Goal: Task Accomplishment & Management: Manage account settings

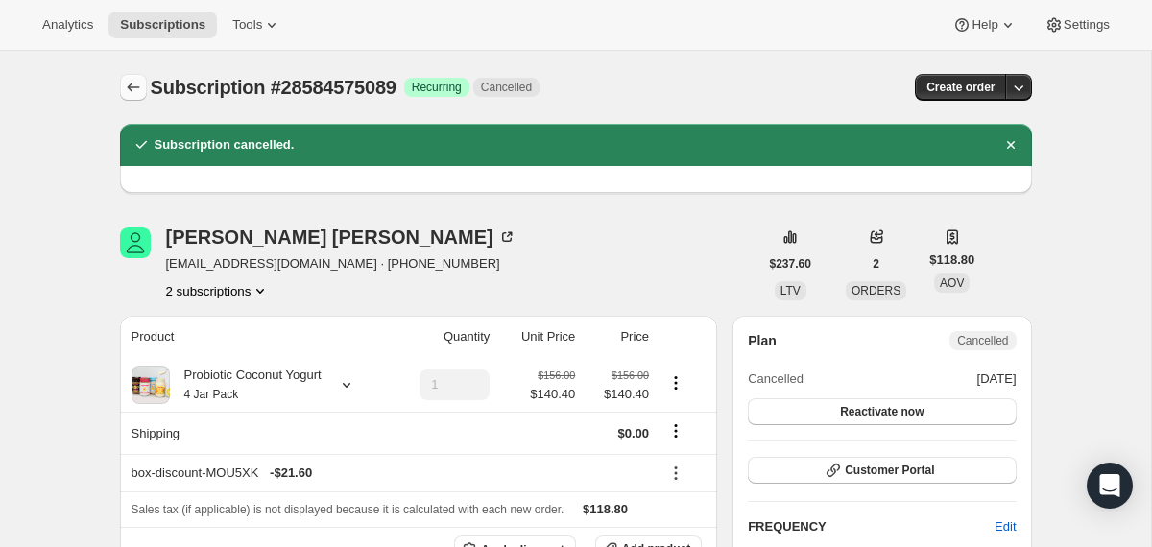
click at [137, 87] on icon "Subscriptions" at bounding box center [133, 87] width 19 height 19
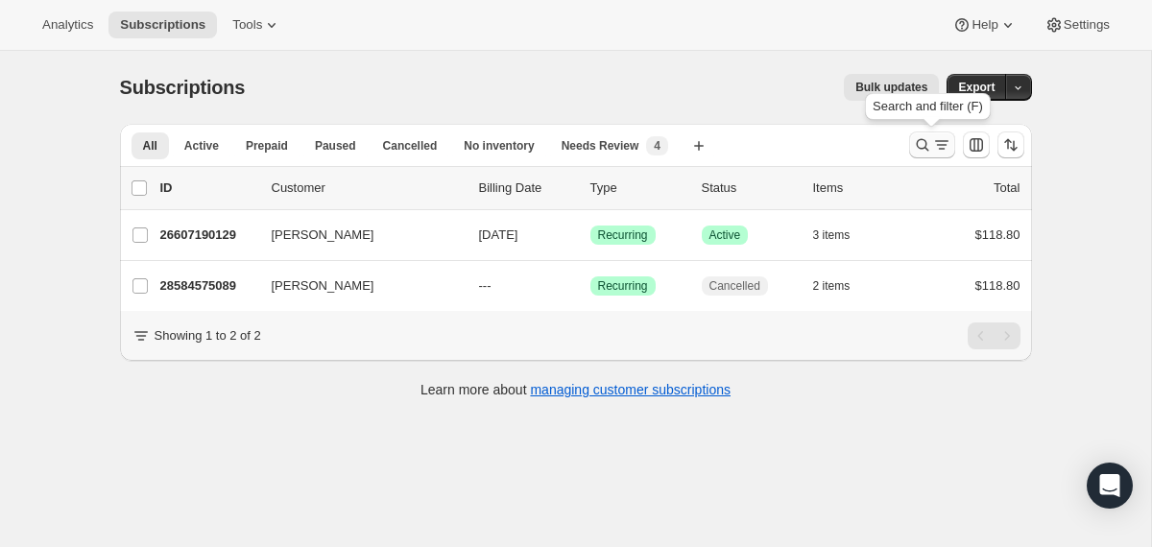
click at [916, 154] on icon "Search and filter results" at bounding box center [922, 144] width 19 height 19
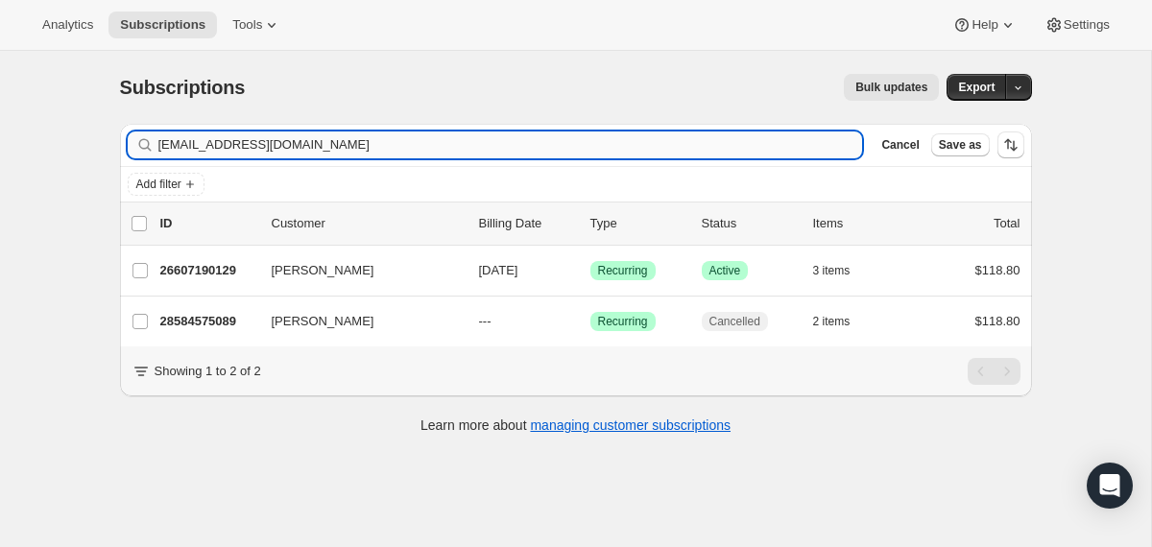
click at [707, 138] on input "[EMAIL_ADDRESS][DOMAIN_NAME]" at bounding box center [510, 145] width 705 height 27
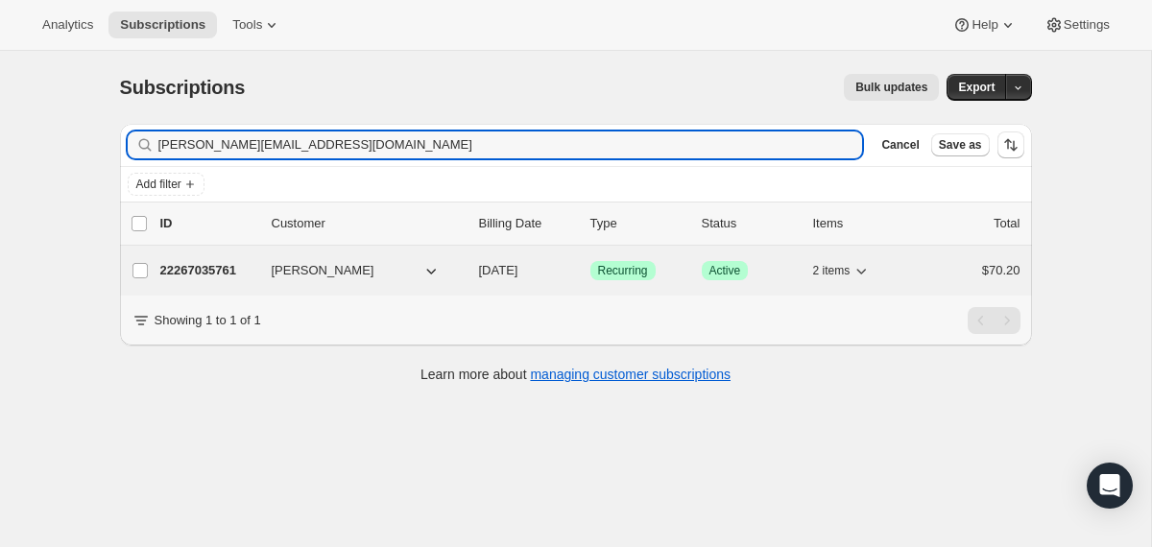
type input "[PERSON_NAME][EMAIL_ADDRESS][DOMAIN_NAME]"
click at [460, 277] on div "[PERSON_NAME]" at bounding box center [368, 270] width 192 height 19
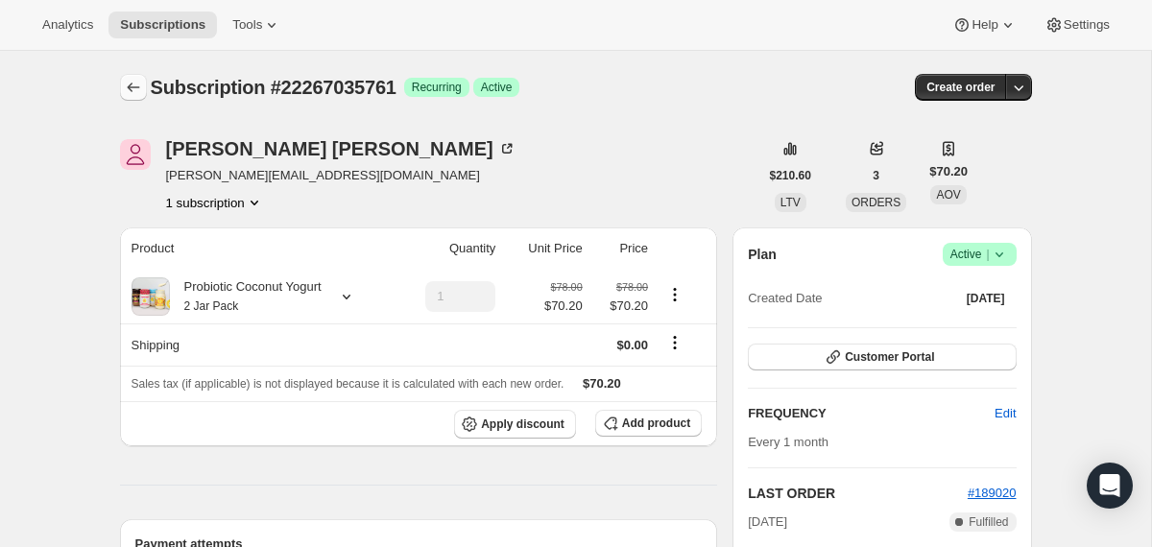
click at [133, 93] on icon "Subscriptions" at bounding box center [133, 87] width 19 height 19
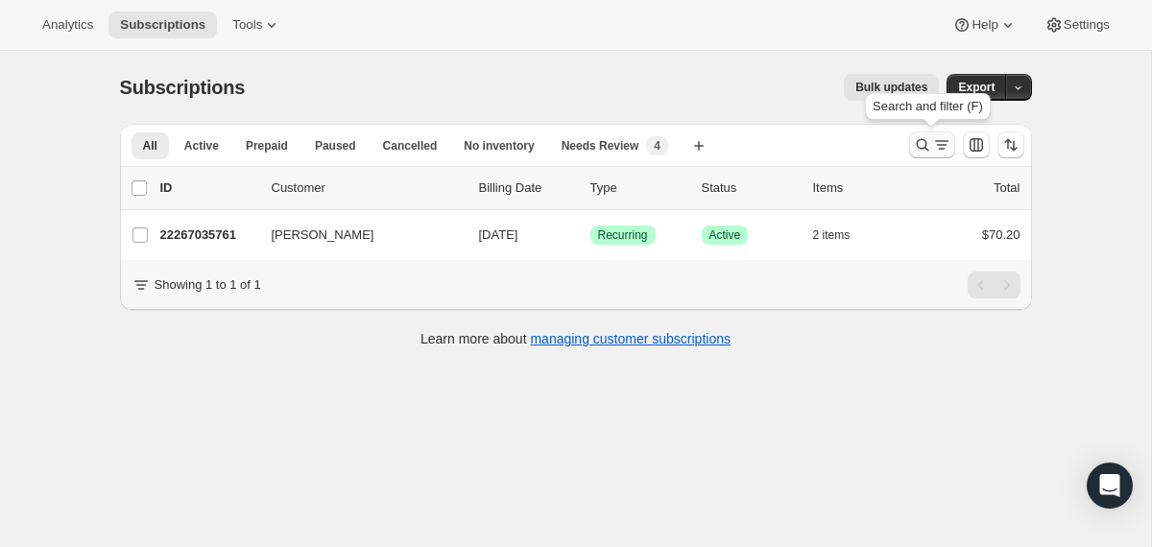
click at [921, 140] on icon "Search and filter results" at bounding box center [922, 145] width 12 height 12
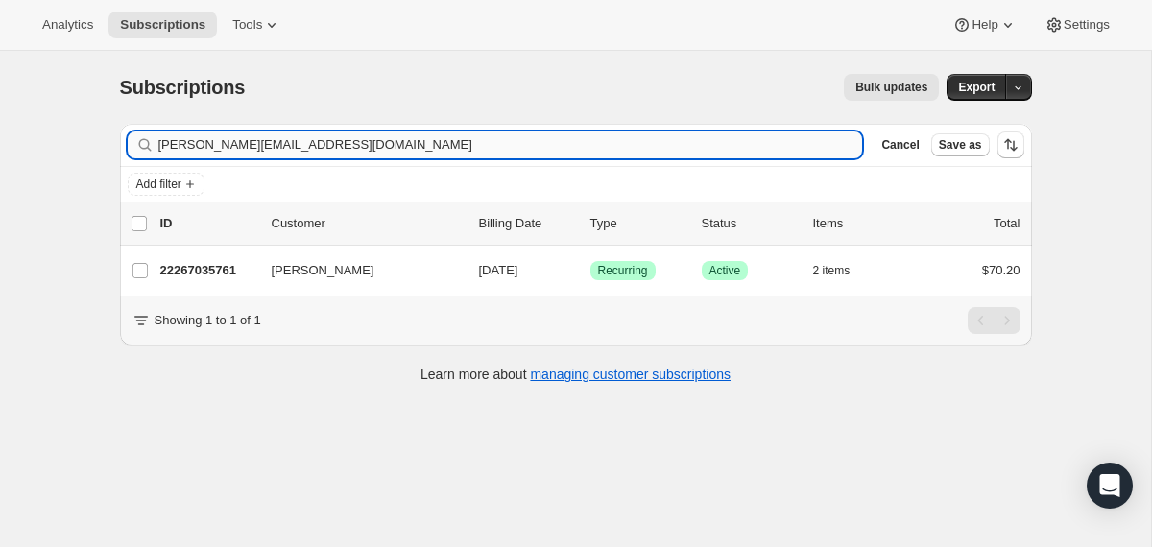
click at [550, 136] on input "[PERSON_NAME][EMAIL_ADDRESS][DOMAIN_NAME]" at bounding box center [510, 145] width 705 height 27
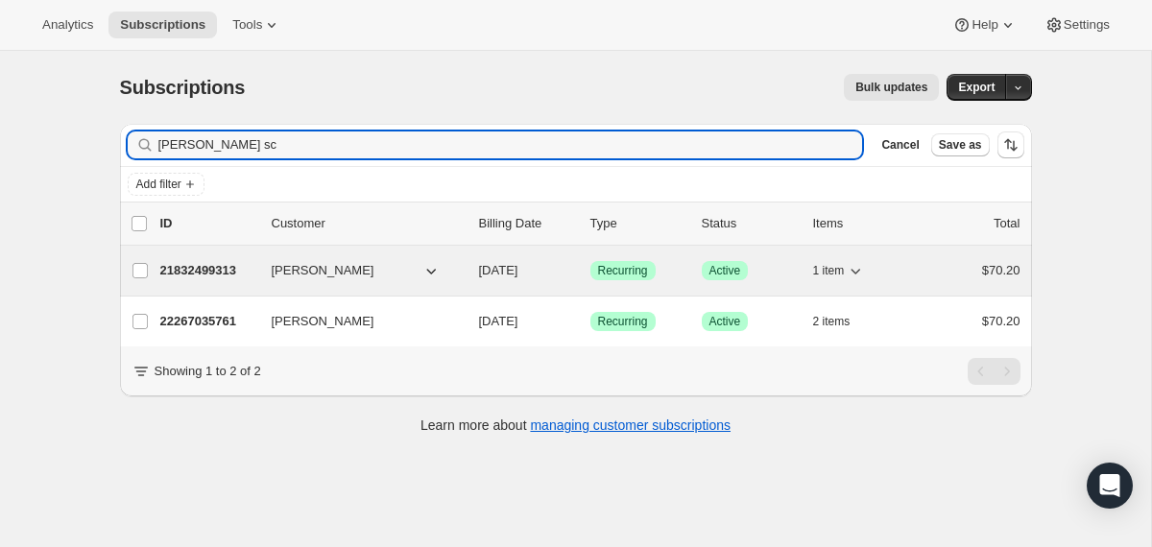
type input "[PERSON_NAME] sc"
click at [460, 268] on div "[PERSON_NAME]" at bounding box center [368, 270] width 192 height 19
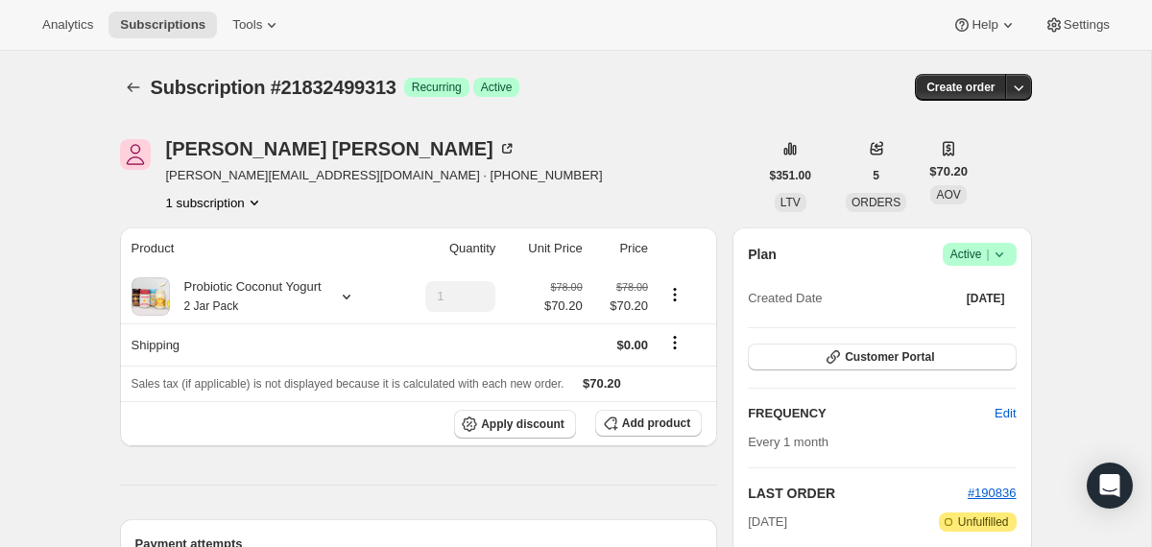
click at [313, 180] on span "[PERSON_NAME][EMAIL_ADDRESS][DOMAIN_NAME] · [PHONE_NUMBER]" at bounding box center [384, 175] width 437 height 19
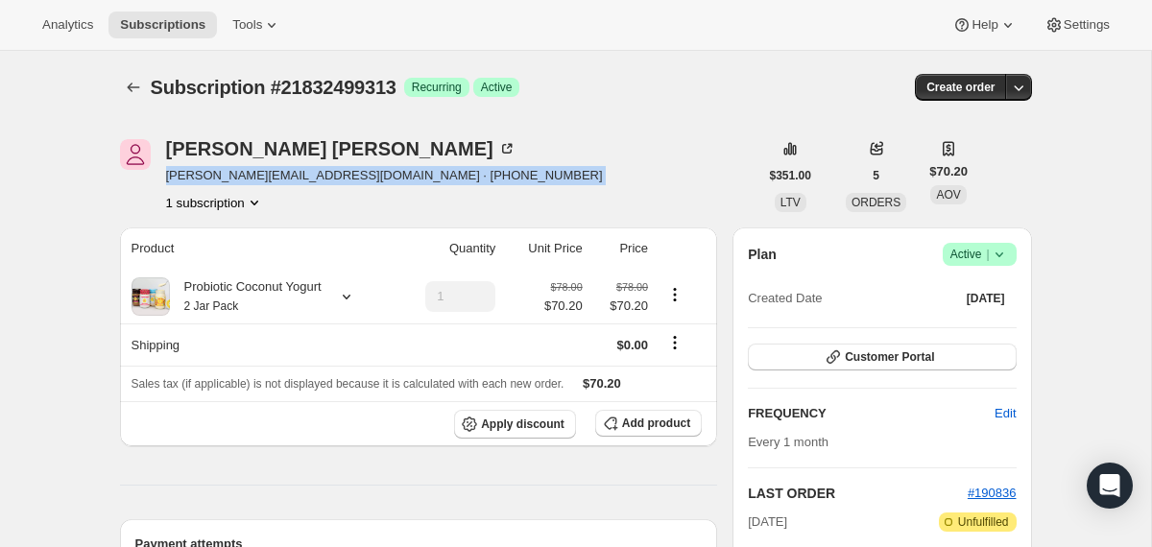
click at [313, 180] on span "[PERSON_NAME][EMAIL_ADDRESS][DOMAIN_NAME] · [PHONE_NUMBER]" at bounding box center [384, 175] width 437 height 19
copy span "[PERSON_NAME][EMAIL_ADDRESS][DOMAIN_NAME] · [PHONE_NUMBER]"
click at [136, 88] on icon "Subscriptions" at bounding box center [133, 87] width 19 height 19
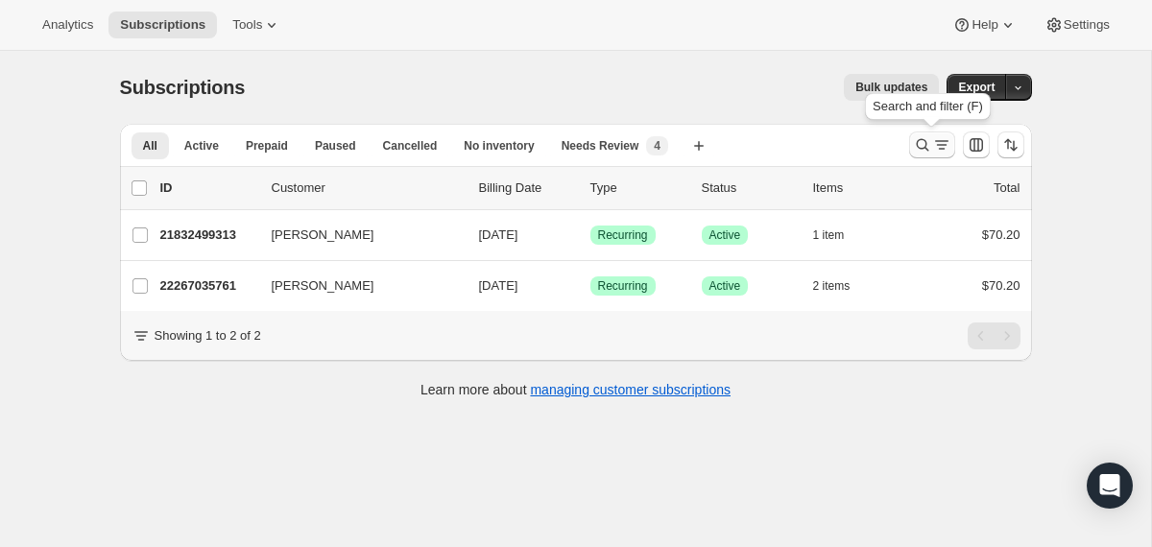
click at [923, 153] on icon "Search and filter results" at bounding box center [922, 144] width 19 height 19
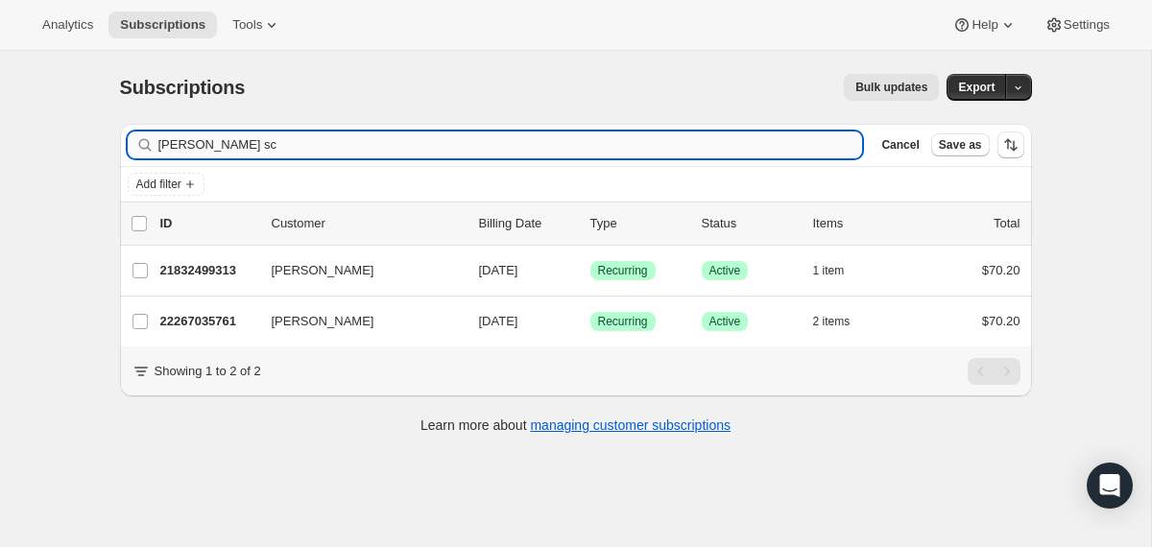
click at [651, 155] on input "[PERSON_NAME] sc" at bounding box center [510, 145] width 705 height 27
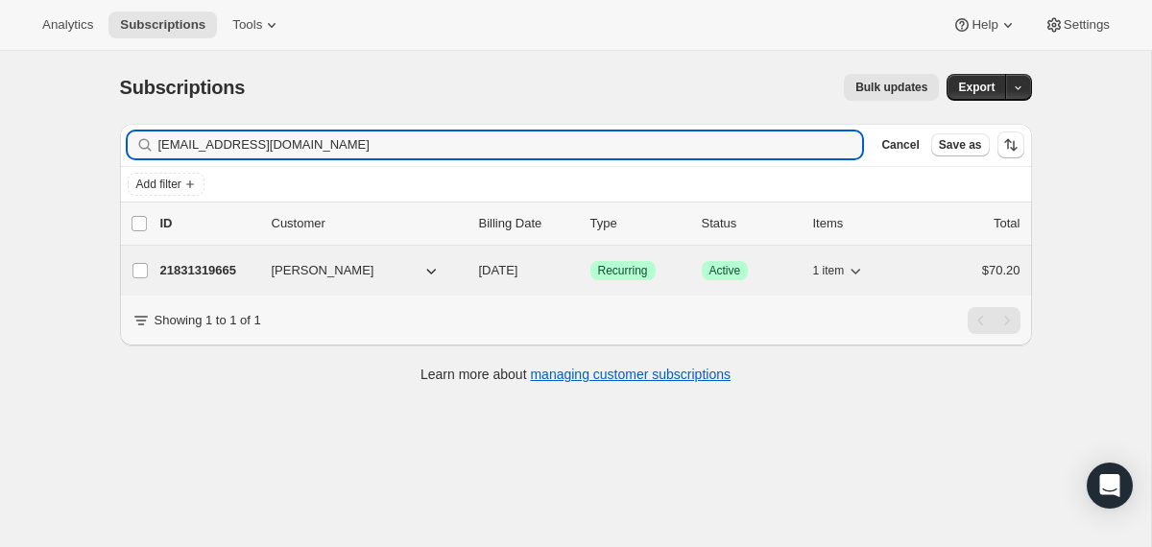
type input "[EMAIL_ADDRESS][DOMAIN_NAME]"
click at [469, 281] on div "21831319665 [PERSON_NAME] [DATE] Success Recurring Success Active 1 item $70.20" at bounding box center [590, 270] width 860 height 27
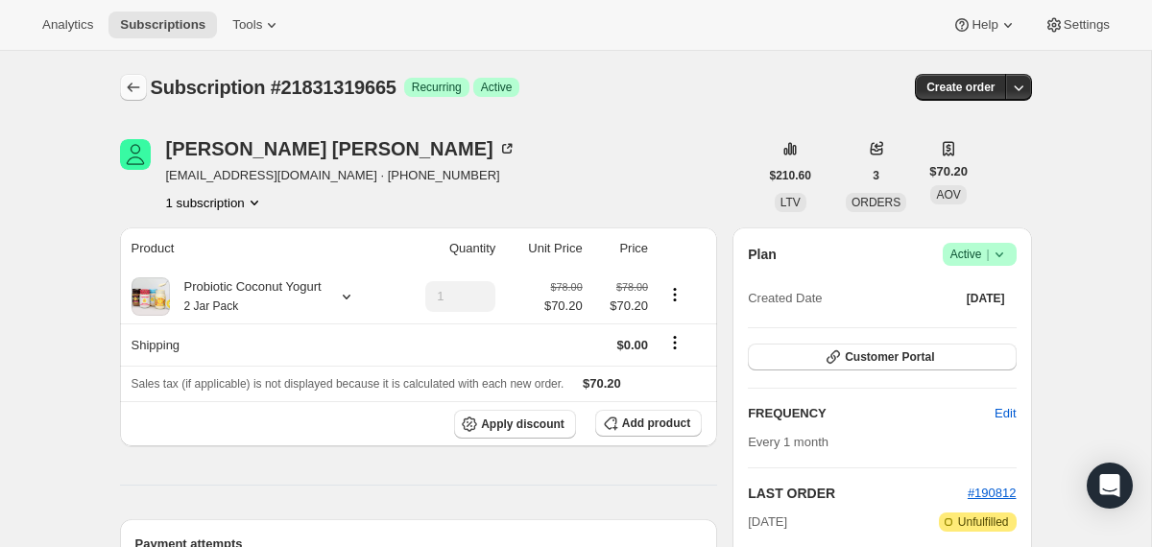
click at [141, 84] on icon "Subscriptions" at bounding box center [133, 87] width 19 height 19
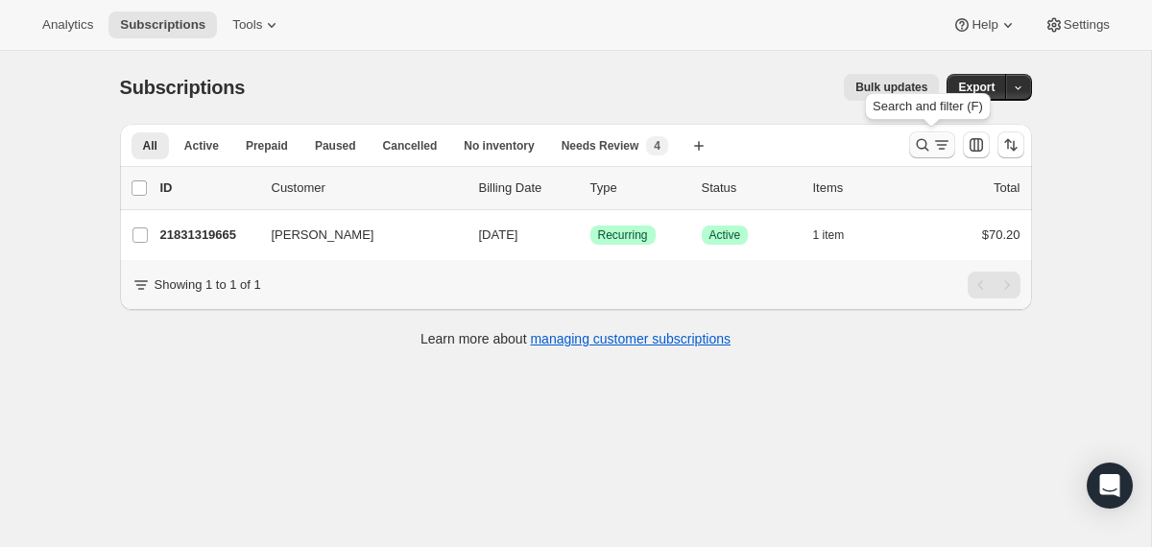
click at [923, 149] on icon "Search and filter results" at bounding box center [922, 144] width 19 height 19
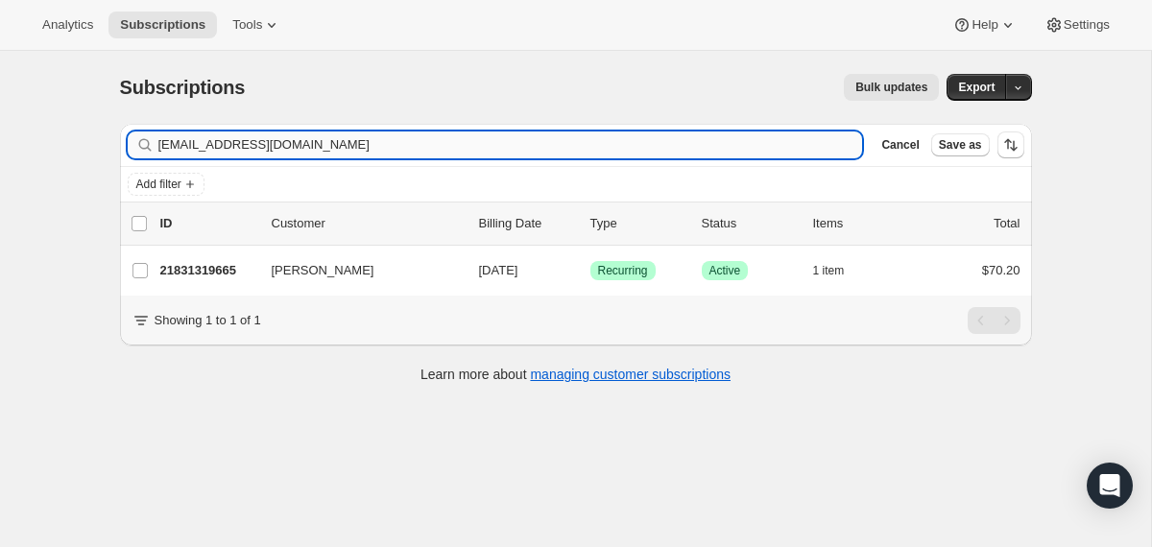
click at [693, 143] on input "[EMAIL_ADDRESS][DOMAIN_NAME]" at bounding box center [510, 145] width 705 height 27
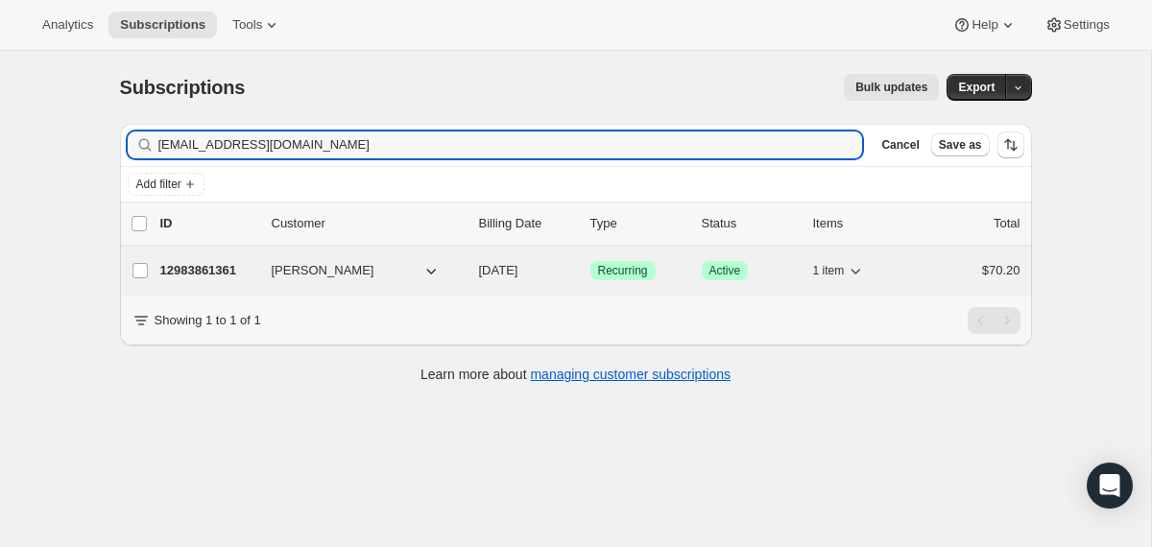
type input "[EMAIL_ADDRESS][DOMAIN_NAME]"
click at [460, 266] on div "[PERSON_NAME]" at bounding box center [368, 270] width 192 height 19
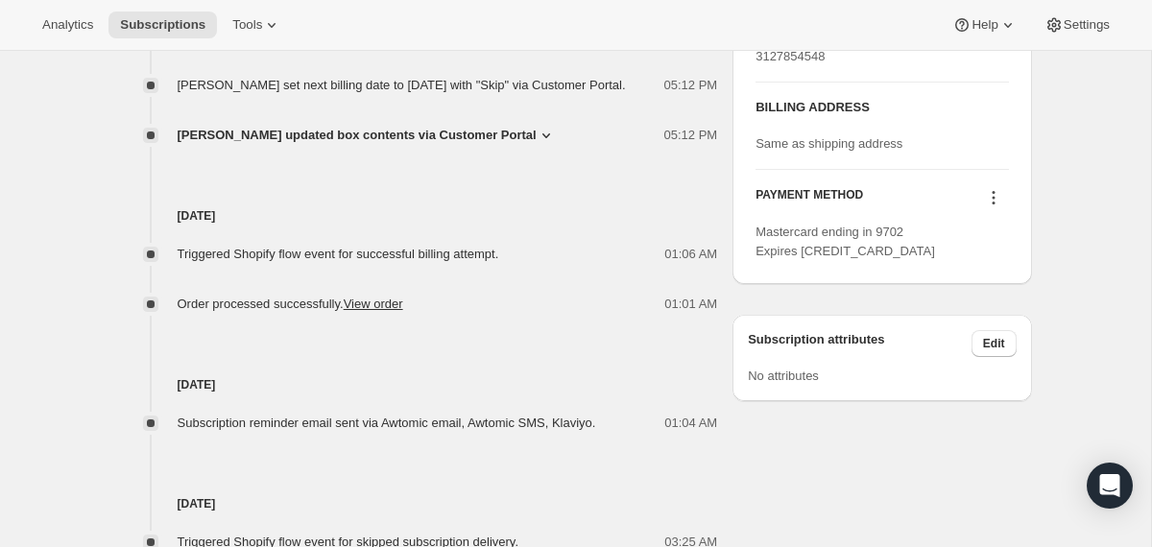
scroll to position [883, 0]
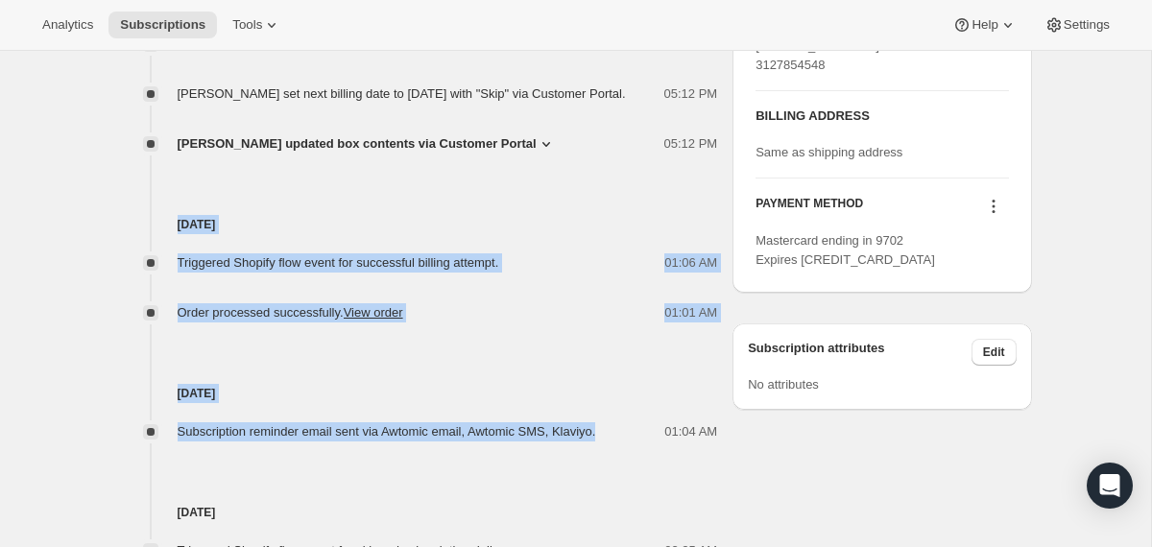
drag, startPoint x: 632, startPoint y: 449, endPoint x: 582, endPoint y: 202, distance: 252.6
click at [582, 202] on div "[DATE] Triggered Shopify flow event for skipped subscription delivery. 05:12 PM…" at bounding box center [419, 512] width 598 height 1033
copy div "[DATE] Triggered Shopify flow event for successful billing attempt. 01:06 AM Or…"
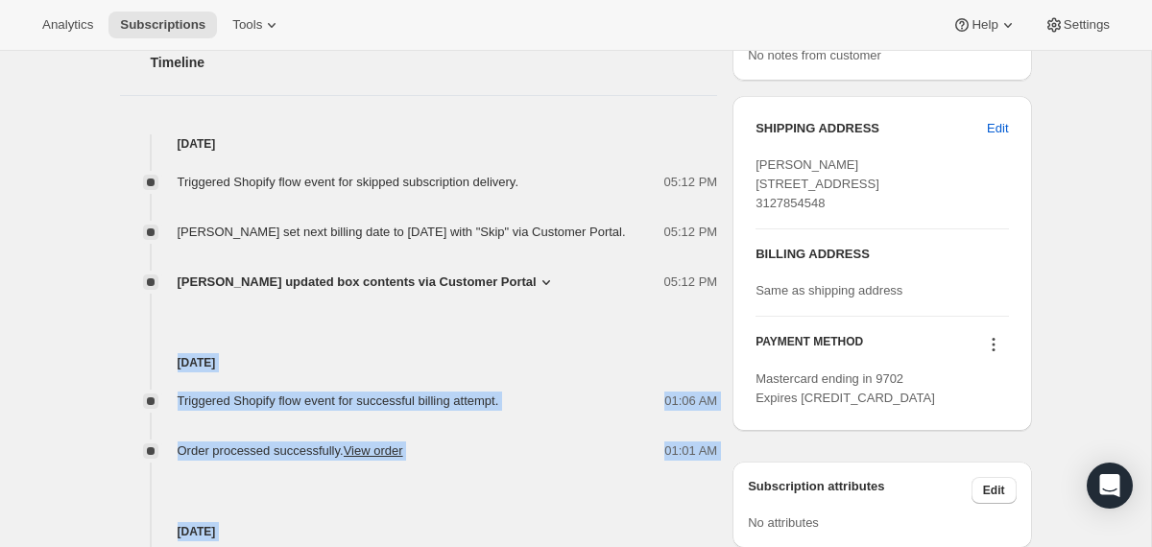
scroll to position [746, 0]
click at [537, 291] on icon at bounding box center [546, 281] width 19 height 19
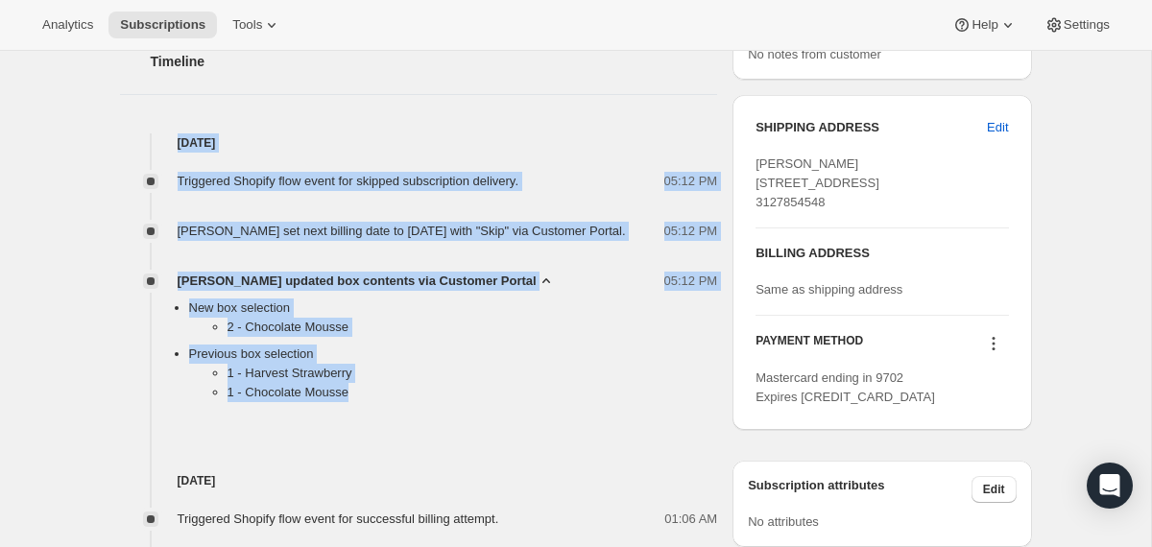
drag, startPoint x: 455, startPoint y: 410, endPoint x: 422, endPoint y: 109, distance: 302.2
copy div "[DATE] Triggered Shopify flow event for skipped subscription delivery. 05:12 PM…"
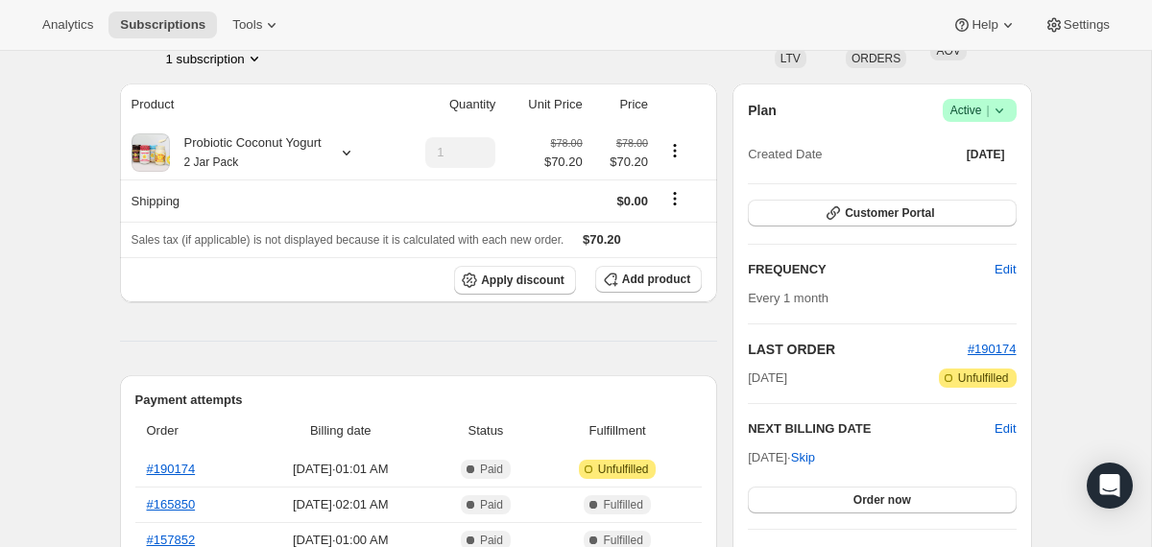
scroll to position [0, 0]
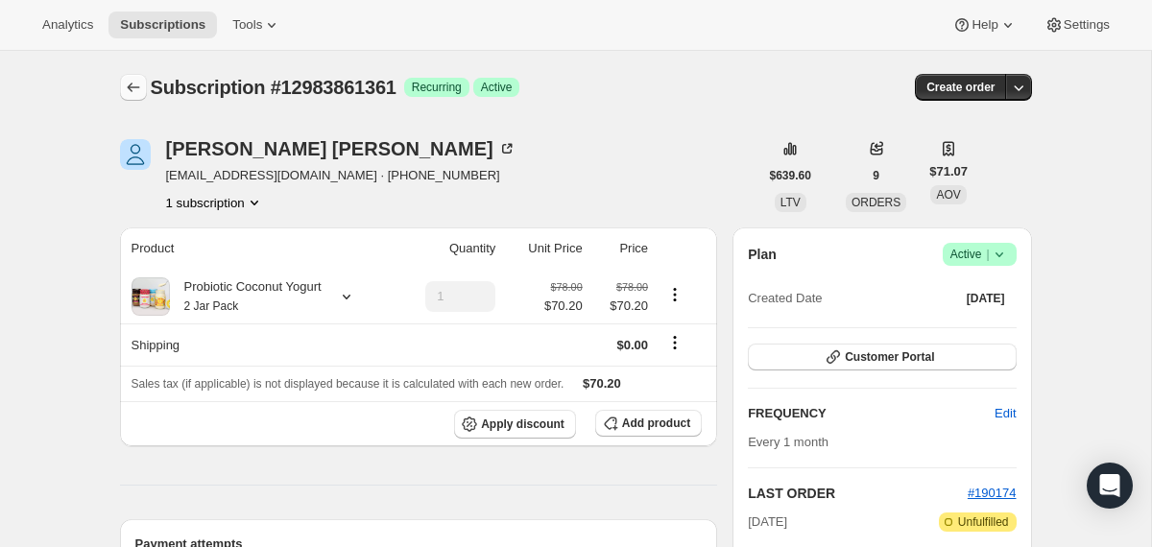
click at [135, 83] on icon "Subscriptions" at bounding box center [133, 87] width 19 height 19
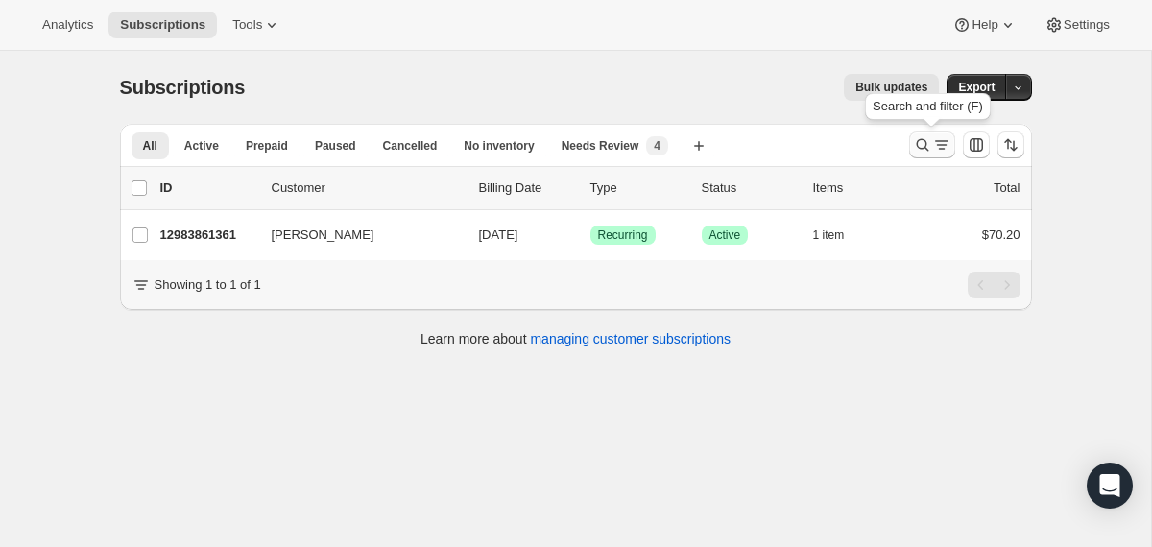
click at [918, 148] on icon "Search and filter results" at bounding box center [922, 144] width 19 height 19
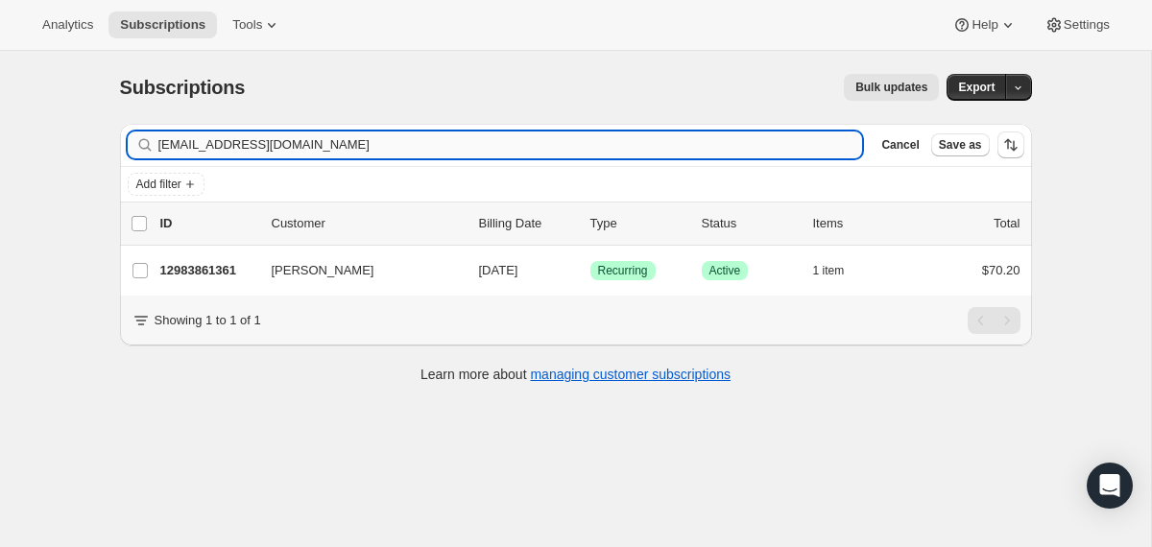
click at [756, 138] on input "[EMAIL_ADDRESS][DOMAIN_NAME]" at bounding box center [510, 145] width 705 height 27
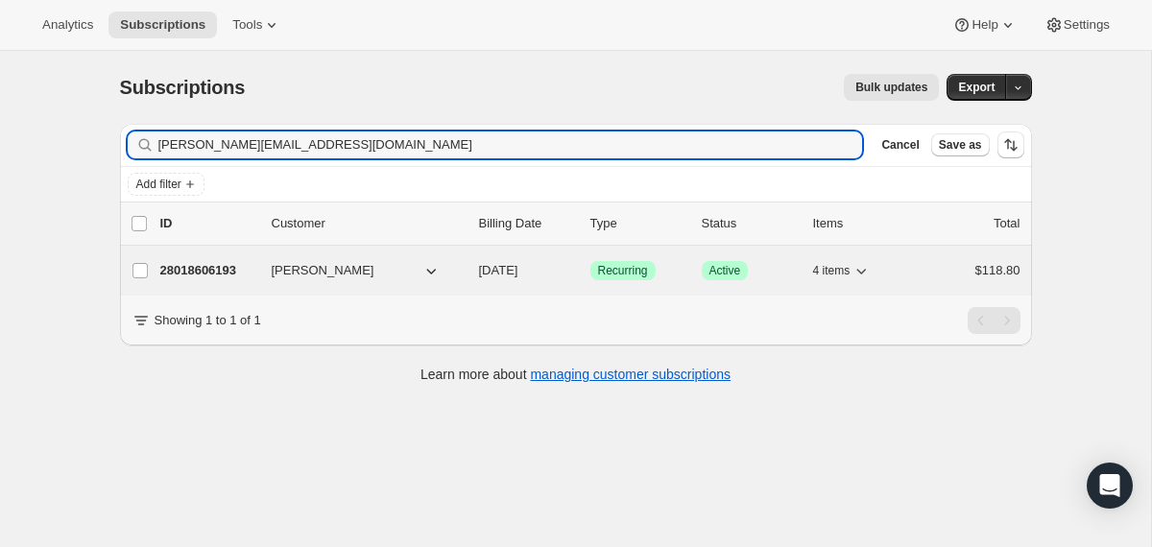
type input "[PERSON_NAME][EMAIL_ADDRESS][DOMAIN_NAME]"
click at [477, 283] on div "28018606193 [PERSON_NAME] [DATE] Success Recurring Success Active 4 items $118.…" at bounding box center [590, 270] width 860 height 27
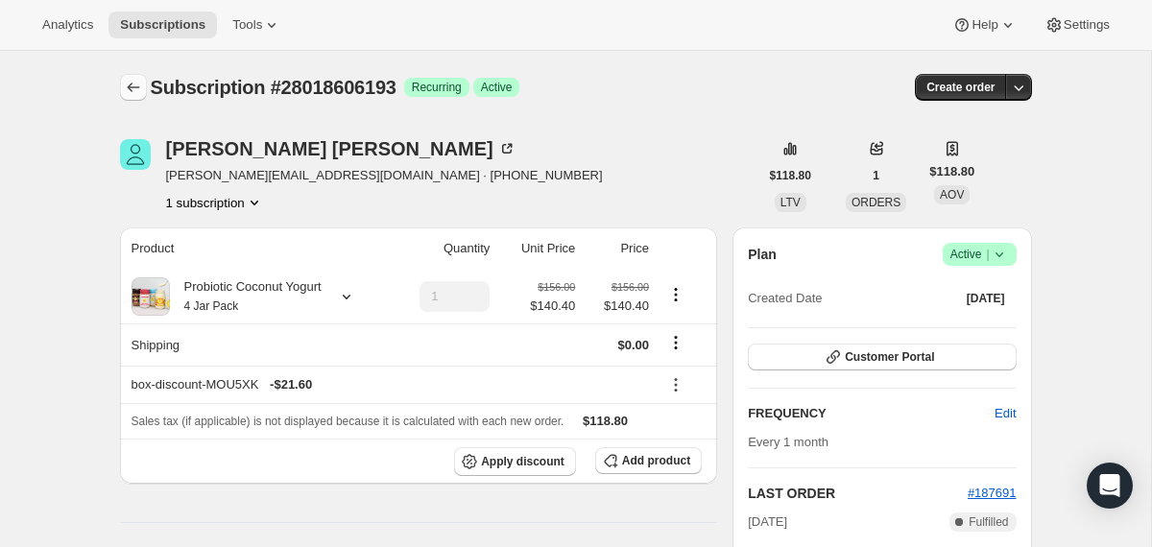
click at [132, 88] on icon "Subscriptions" at bounding box center [133, 87] width 19 height 19
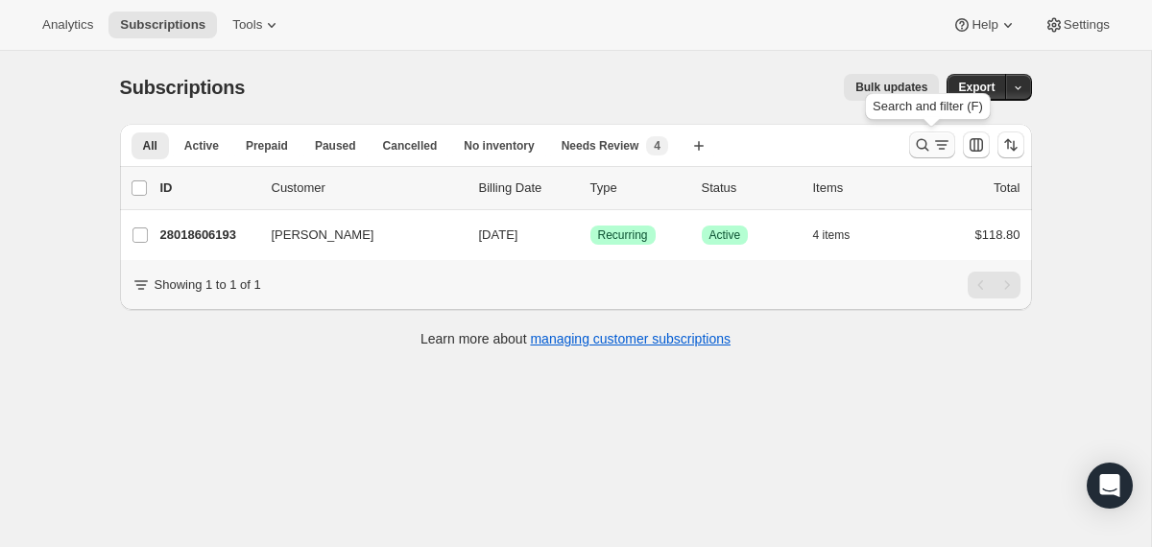
click at [920, 149] on icon "Search and filter results" at bounding box center [922, 144] width 19 height 19
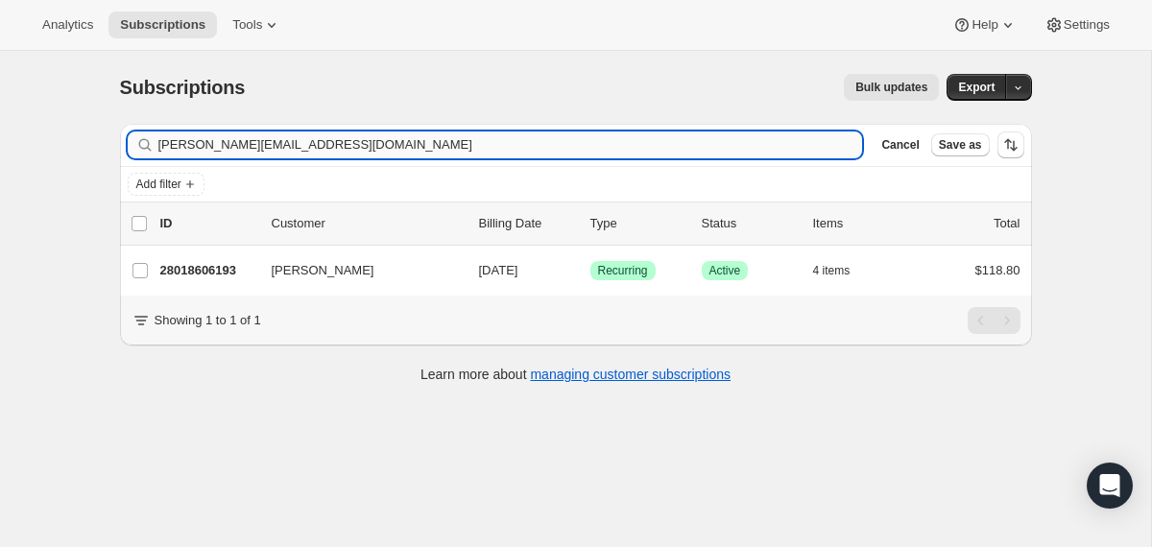
click at [725, 149] on input "[PERSON_NAME][EMAIL_ADDRESS][DOMAIN_NAME]" at bounding box center [510, 145] width 705 height 27
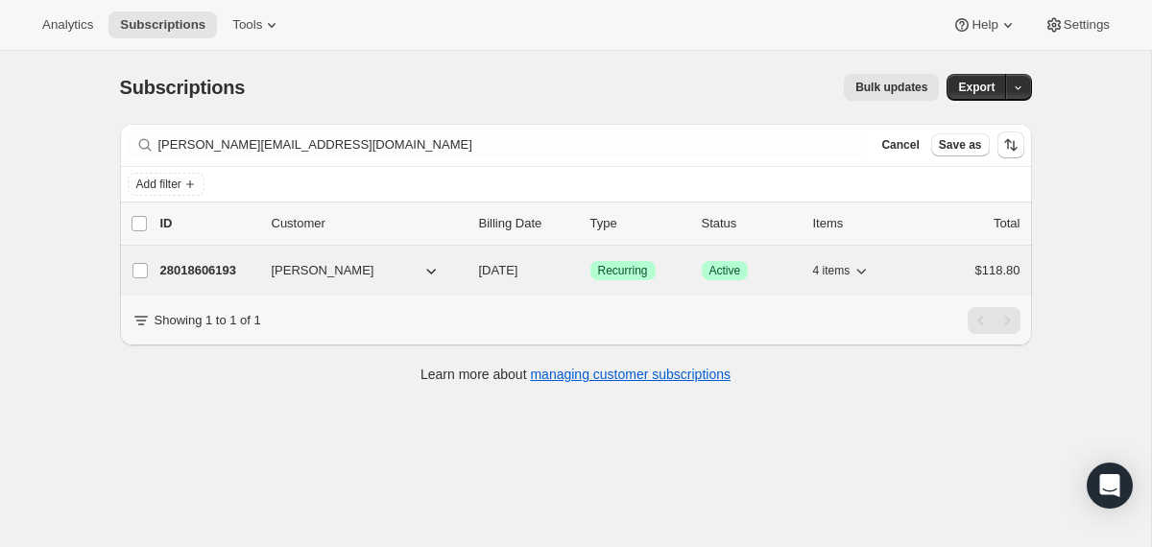
click at [479, 282] on div "28018606193 [PERSON_NAME] [DATE] Success Recurring Success Active 4 items $118.…" at bounding box center [590, 270] width 860 height 27
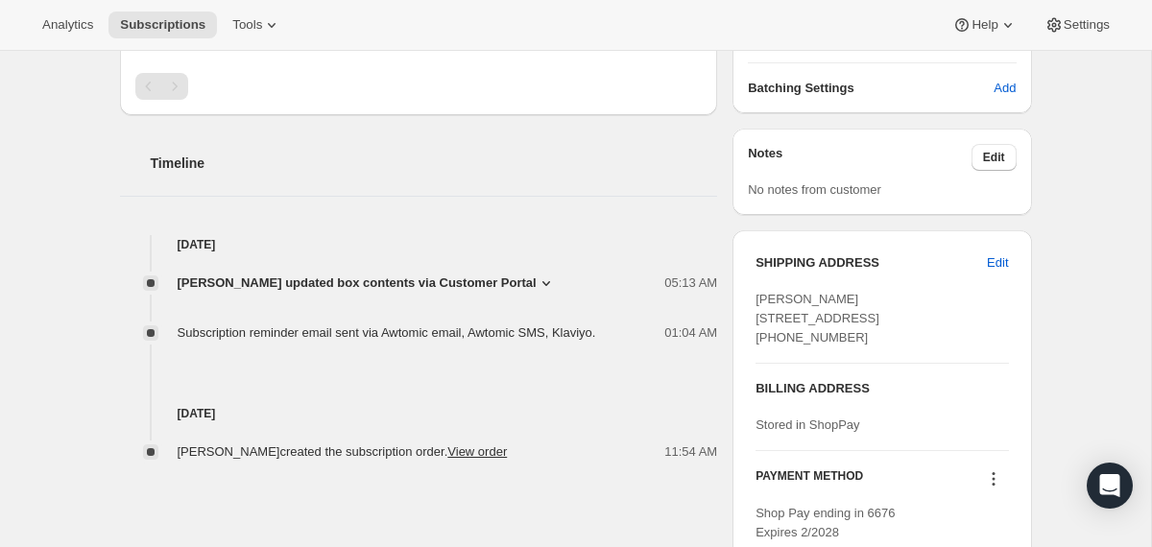
scroll to position [652, 0]
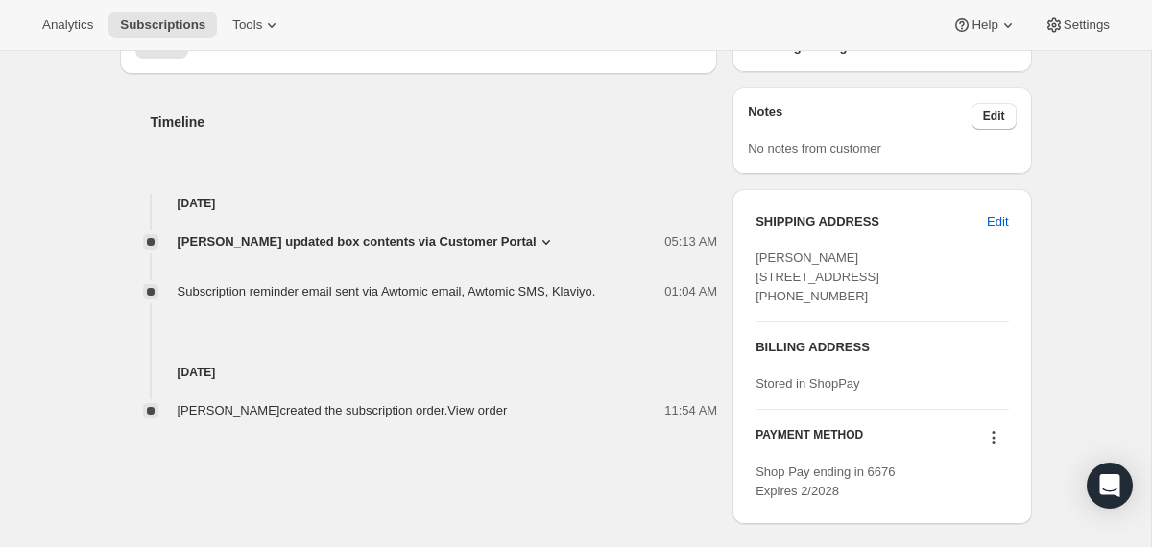
click at [556, 243] on icon at bounding box center [546, 241] width 19 height 19
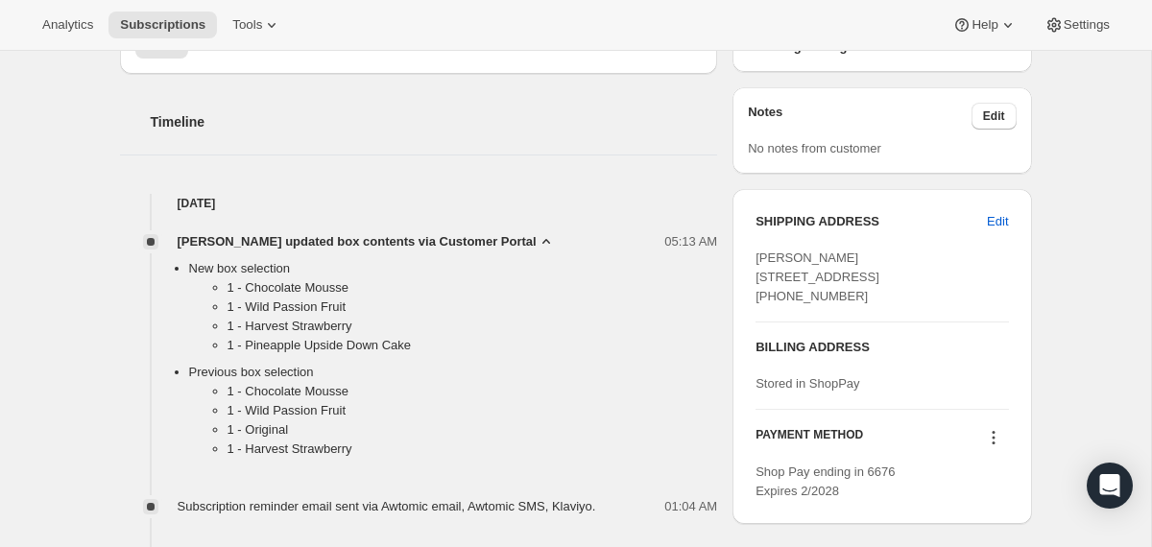
click at [556, 243] on icon at bounding box center [546, 241] width 19 height 19
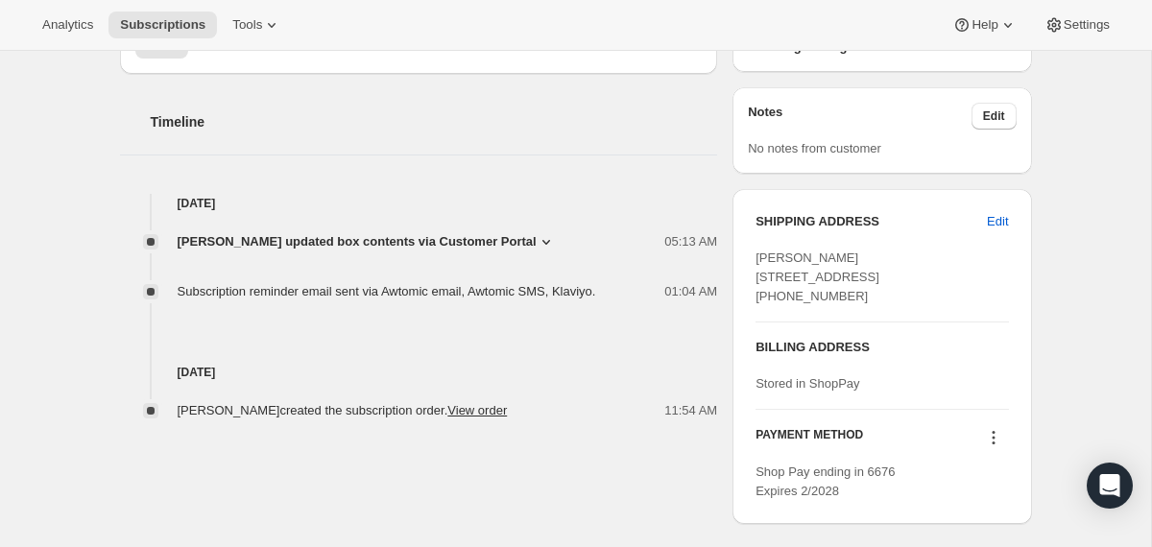
click at [556, 243] on icon at bounding box center [546, 241] width 19 height 19
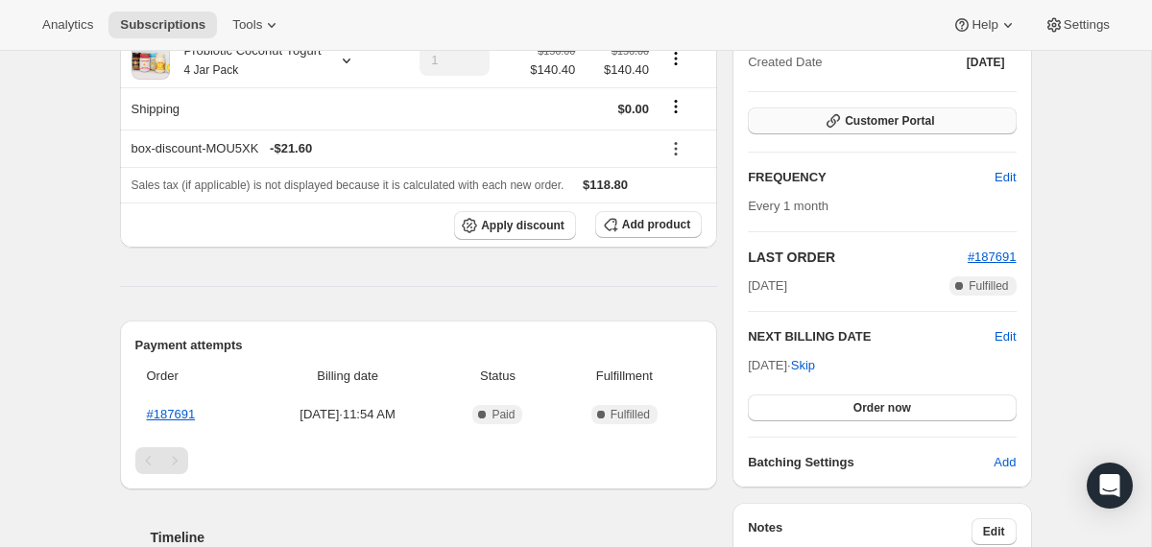
scroll to position [294, 0]
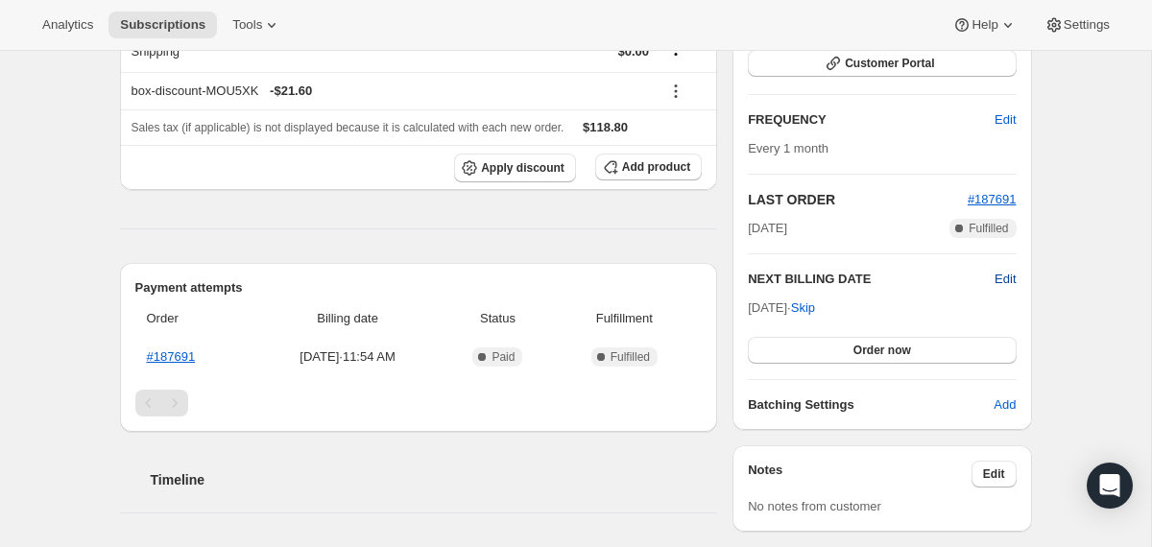
click at [1012, 273] on span "Edit" at bounding box center [1005, 279] width 21 height 19
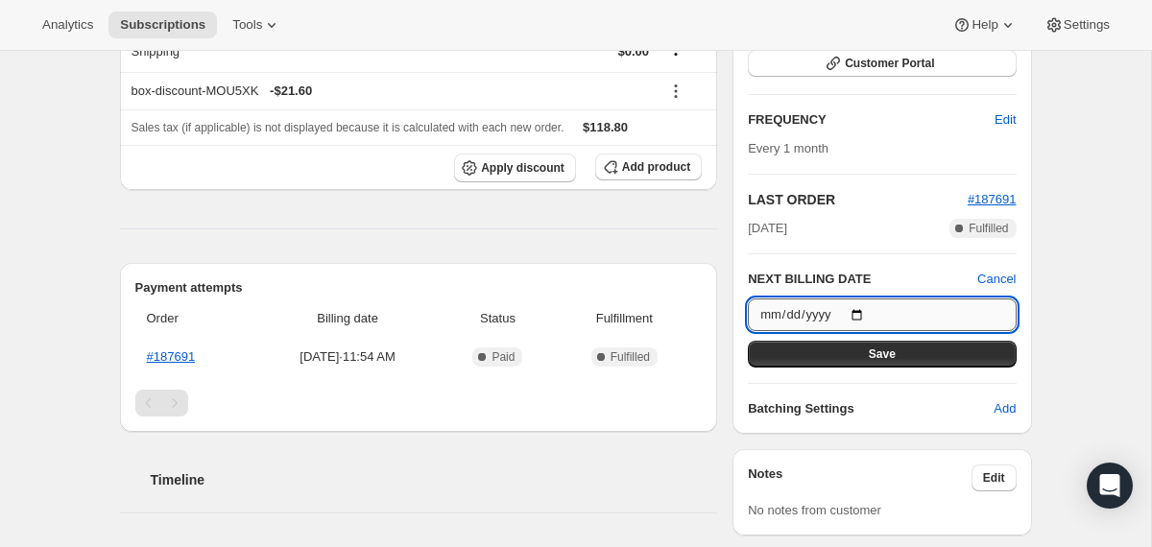
click at [871, 311] on input "[DATE]" at bounding box center [882, 315] width 268 height 33
type input "[DATE]"
click at [840, 354] on button "Save" at bounding box center [882, 354] width 268 height 27
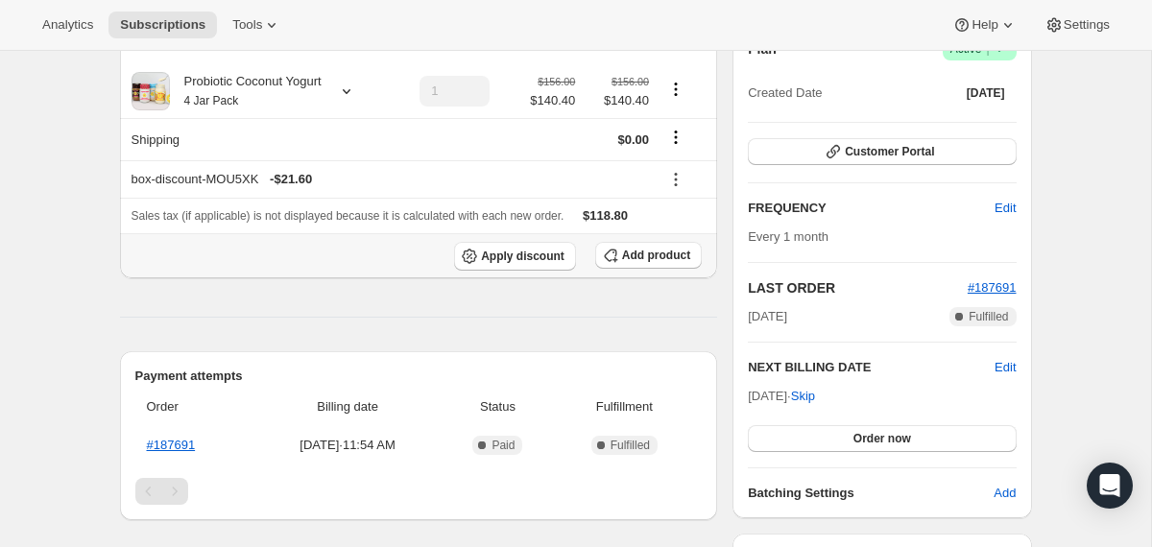
scroll to position [0, 0]
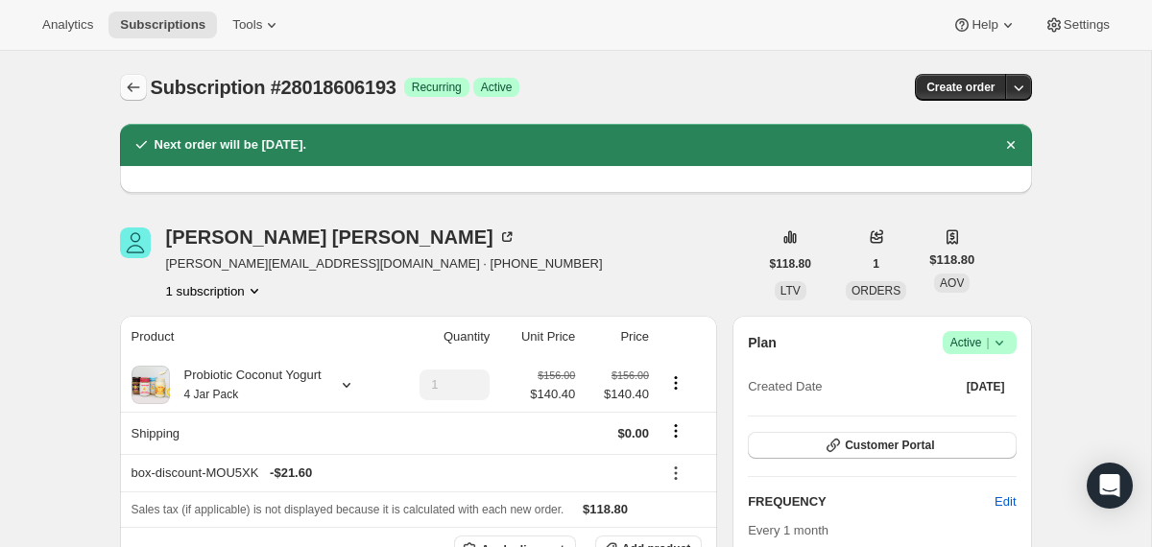
click at [127, 81] on icon "Subscriptions" at bounding box center [133, 87] width 19 height 19
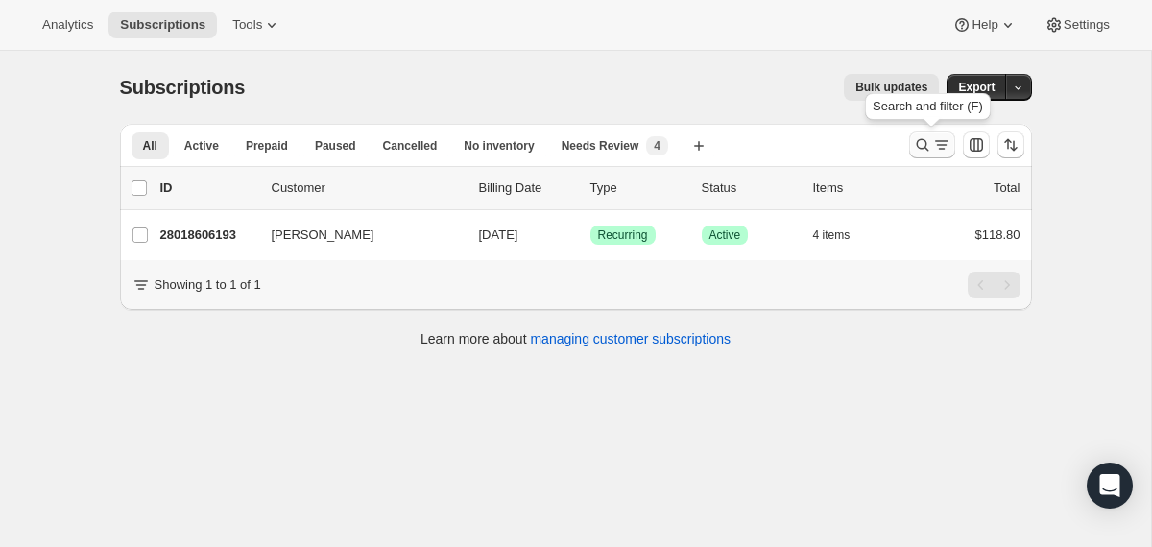
click at [914, 148] on icon "Search and filter results" at bounding box center [922, 144] width 19 height 19
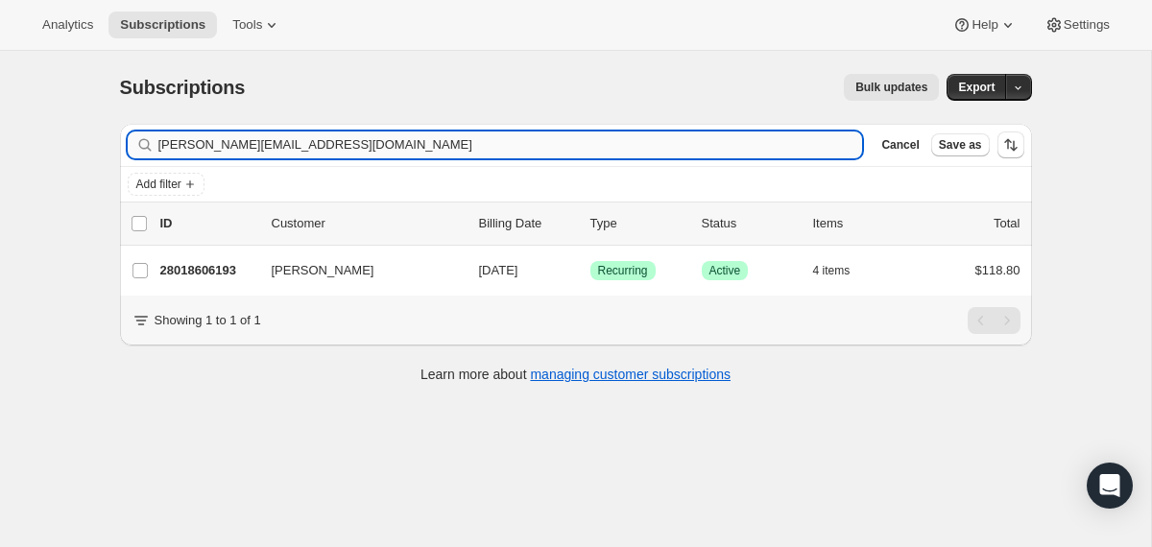
click at [624, 140] on input "[PERSON_NAME][EMAIL_ADDRESS][DOMAIN_NAME]" at bounding box center [510, 145] width 705 height 27
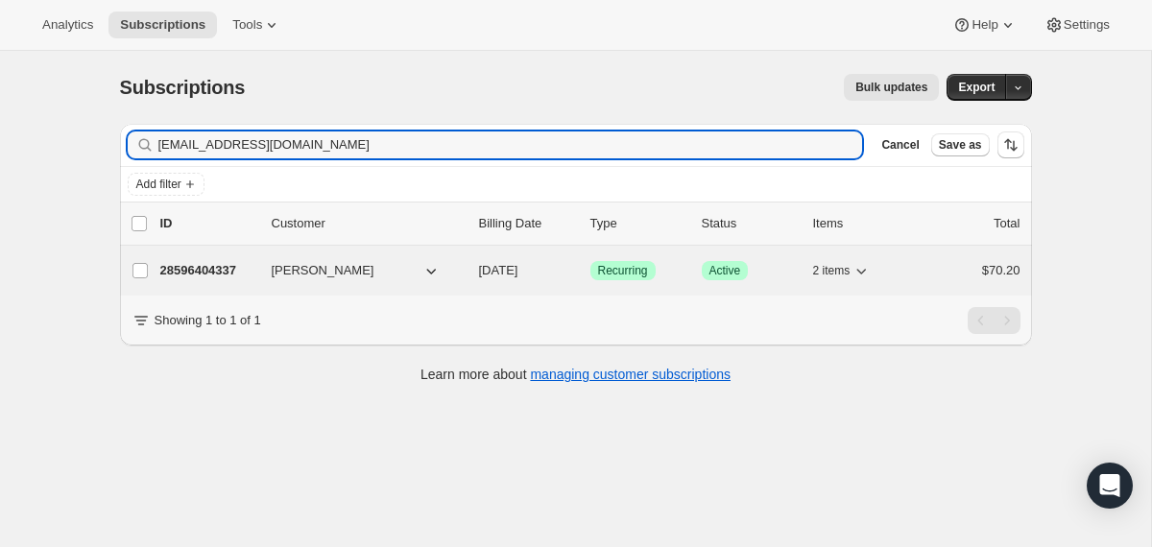
type input "[EMAIL_ADDRESS][DOMAIN_NAME]"
click at [471, 274] on div "28596404337 [PERSON_NAME] [DATE] Success Recurring Success Active 2 items $70.20" at bounding box center [590, 270] width 860 height 27
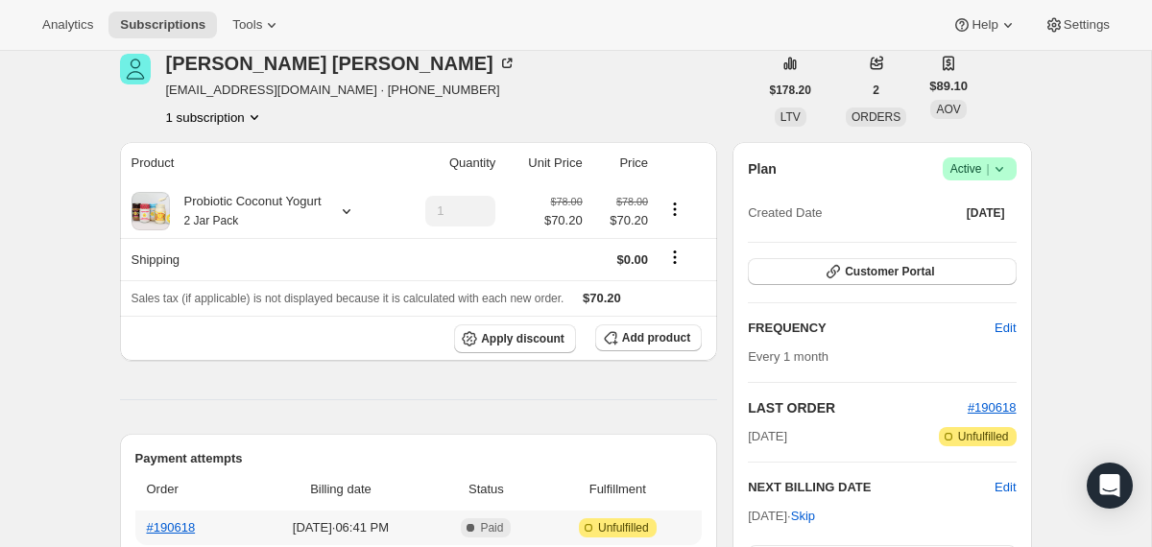
scroll to position [84, 0]
click at [1003, 168] on icon at bounding box center [999, 169] width 19 height 19
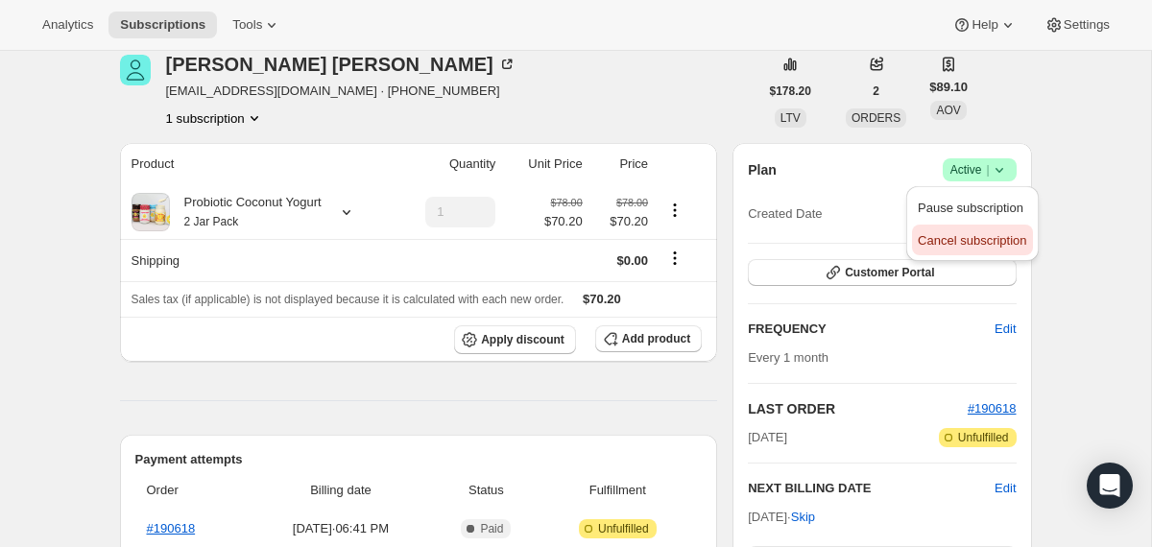
click at [950, 237] on span "Cancel subscription" at bounding box center [972, 240] width 108 height 14
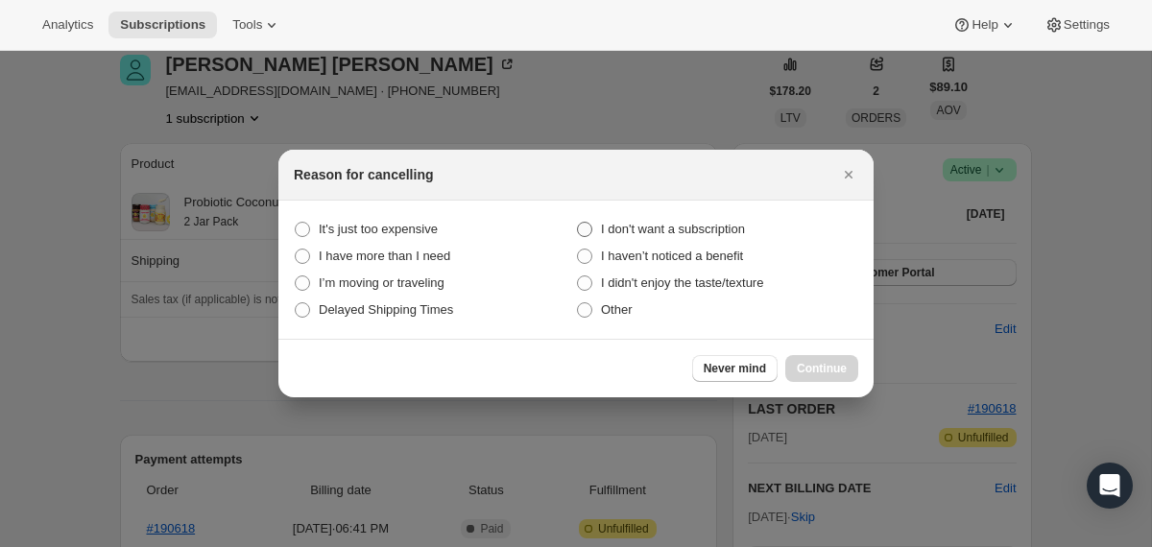
click at [704, 228] on span "I don't want a subscription" at bounding box center [673, 229] width 144 height 14
click at [578, 223] on subscription "I don't want a subscription" at bounding box center [577, 222] width 1 height 1
radio subscription "true"
click at [802, 372] on span "Continue" at bounding box center [822, 368] width 50 height 15
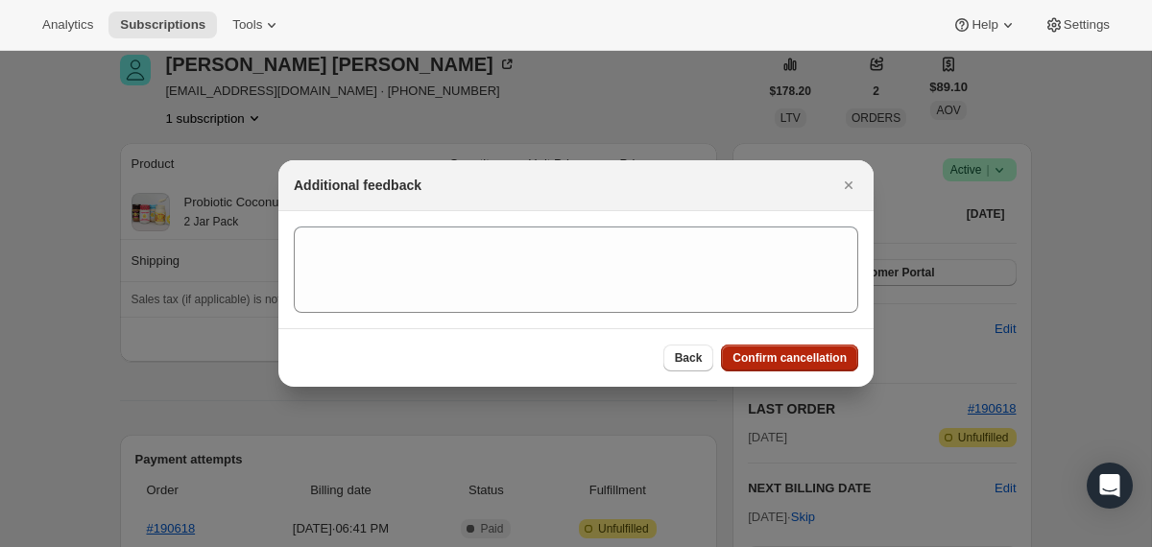
click at [802, 372] on div "Back Confirm cancellation" at bounding box center [575, 357] width 595 height 59
click at [793, 352] on span "Confirm cancellation" at bounding box center [789, 357] width 114 height 15
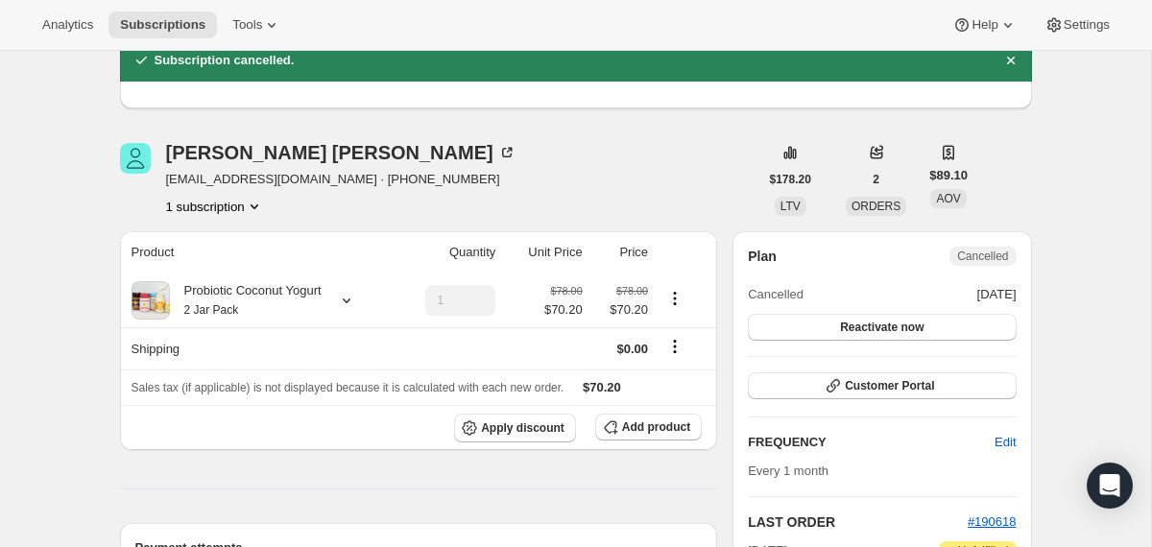
scroll to position [0, 0]
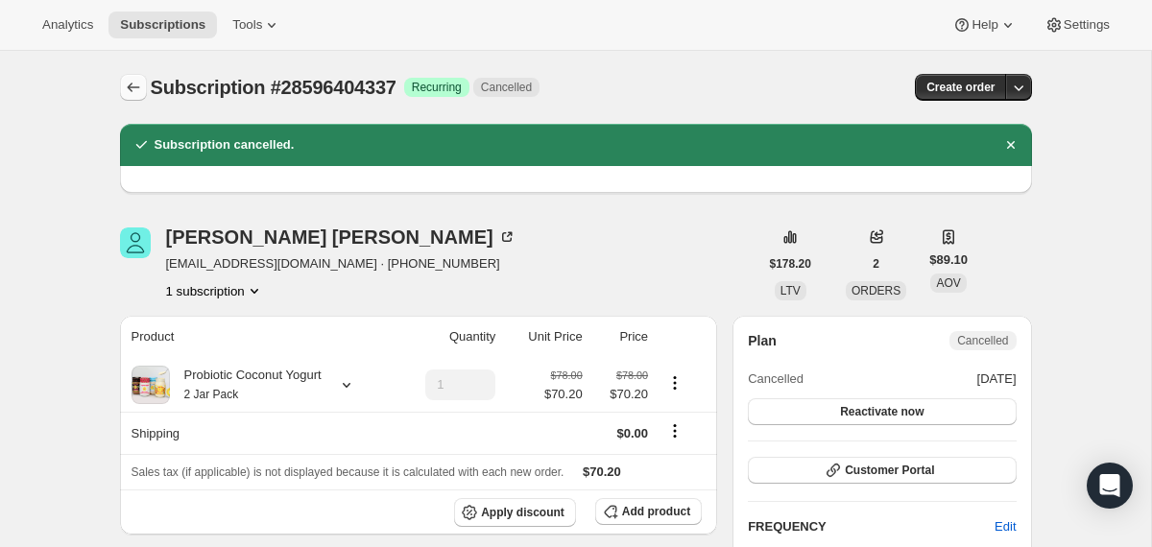
click at [129, 91] on icon "Subscriptions" at bounding box center [133, 87] width 19 height 19
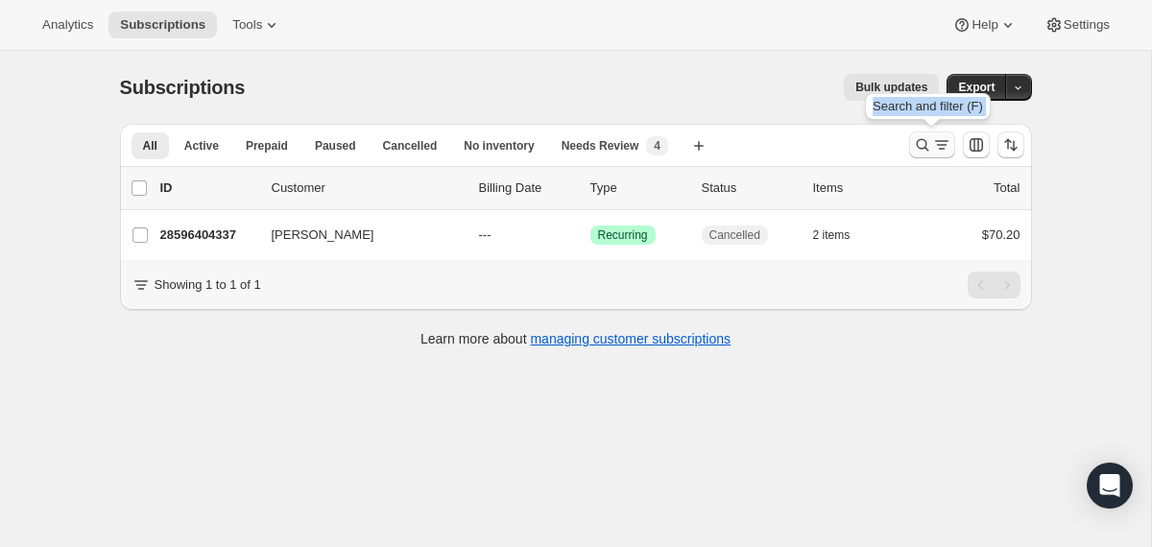
click at [923, 133] on button "Search and filter results" at bounding box center [932, 145] width 46 height 27
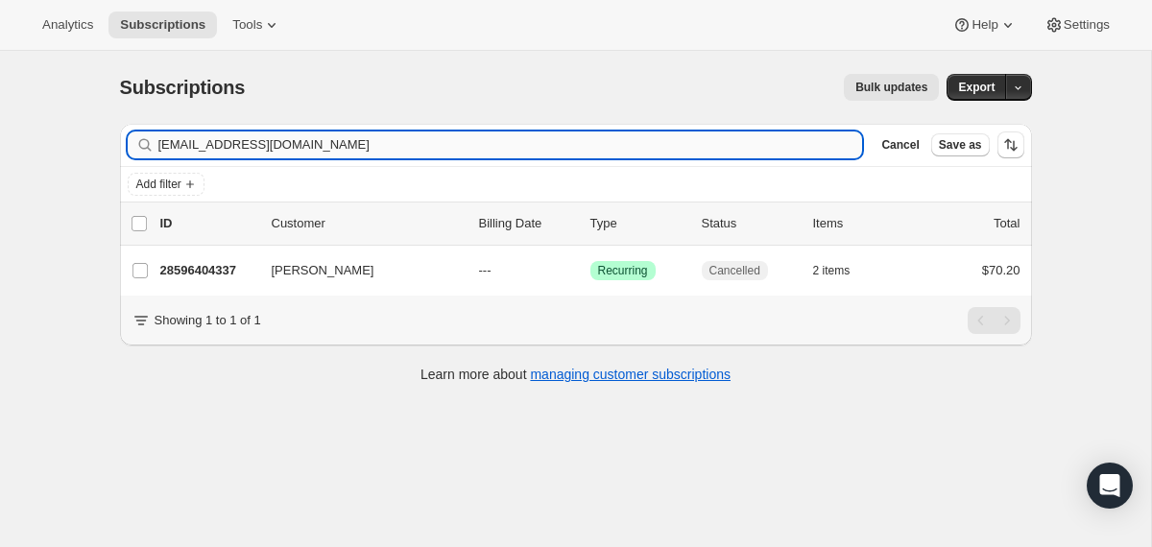
click at [656, 144] on input "[EMAIL_ADDRESS][DOMAIN_NAME]" at bounding box center [510, 145] width 705 height 27
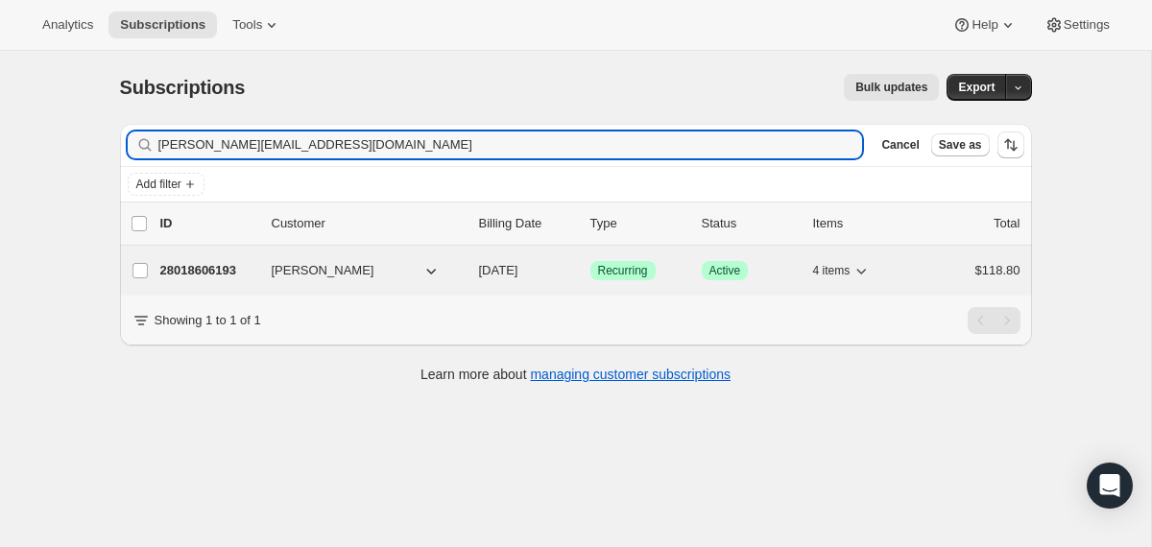
type input "[PERSON_NAME][EMAIL_ADDRESS][DOMAIN_NAME]"
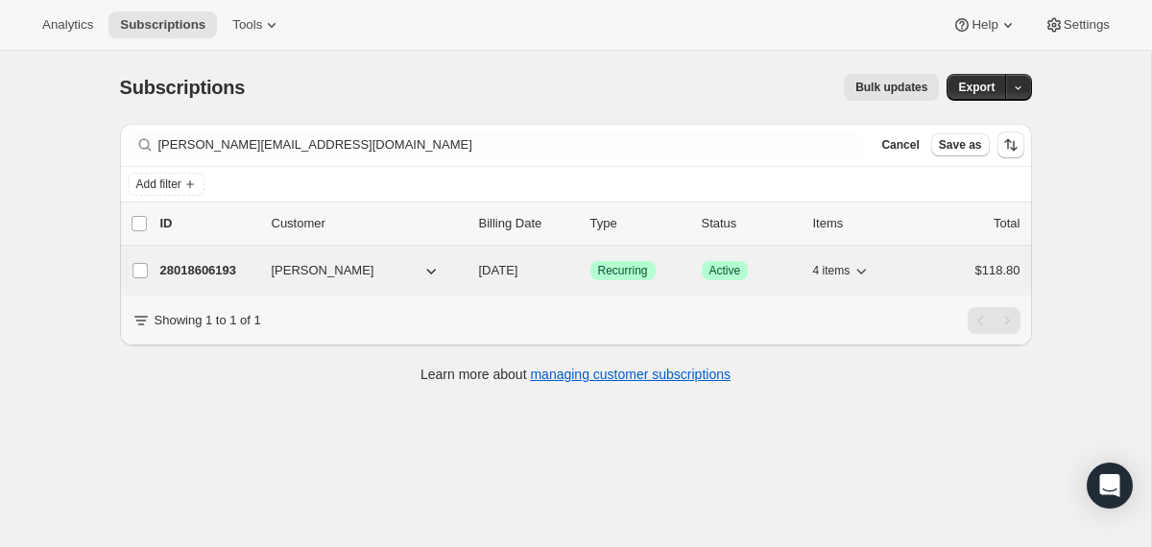
click at [474, 267] on div "28018606193 [PERSON_NAME] [DATE] Success Recurring Success Active 4 items $118.…" at bounding box center [590, 270] width 860 height 27
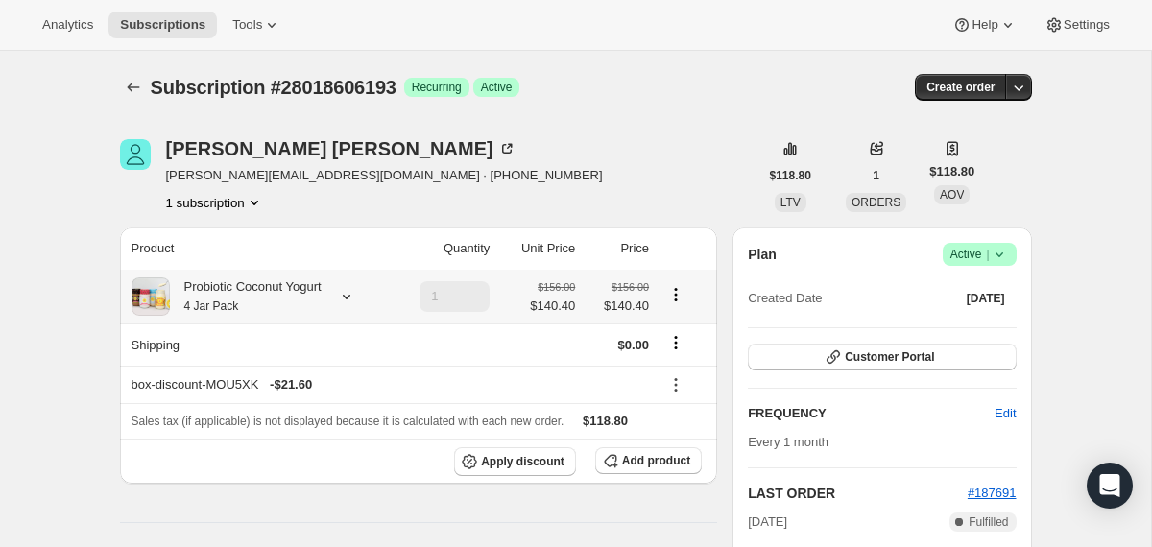
click at [285, 298] on div "Probiotic Coconut Yogurt 4 Jar Pack" at bounding box center [246, 296] width 152 height 38
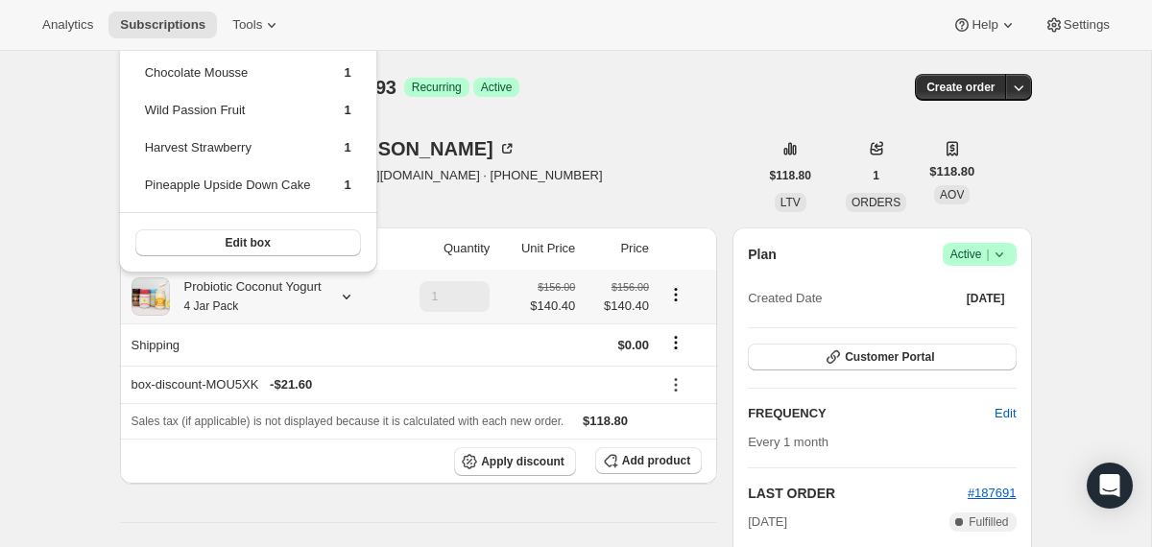
drag, startPoint x: 374, startPoint y: 184, endPoint x: 144, endPoint y: 76, distance: 254.6
click at [144, 76] on div "Chocolate Mousse 1 Wild Passion Fruit 1 Harvest Strawberry 1 Pineapple Upside D…" at bounding box center [248, 154] width 258 height 235
copy tbody
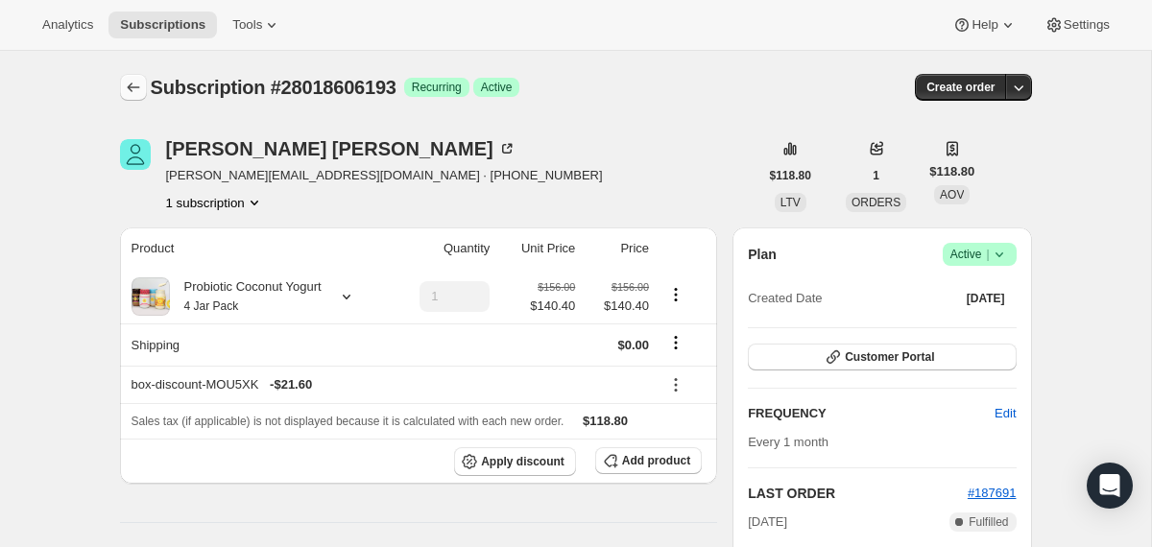
click at [135, 87] on icon "Subscriptions" at bounding box center [133, 88] width 12 height 10
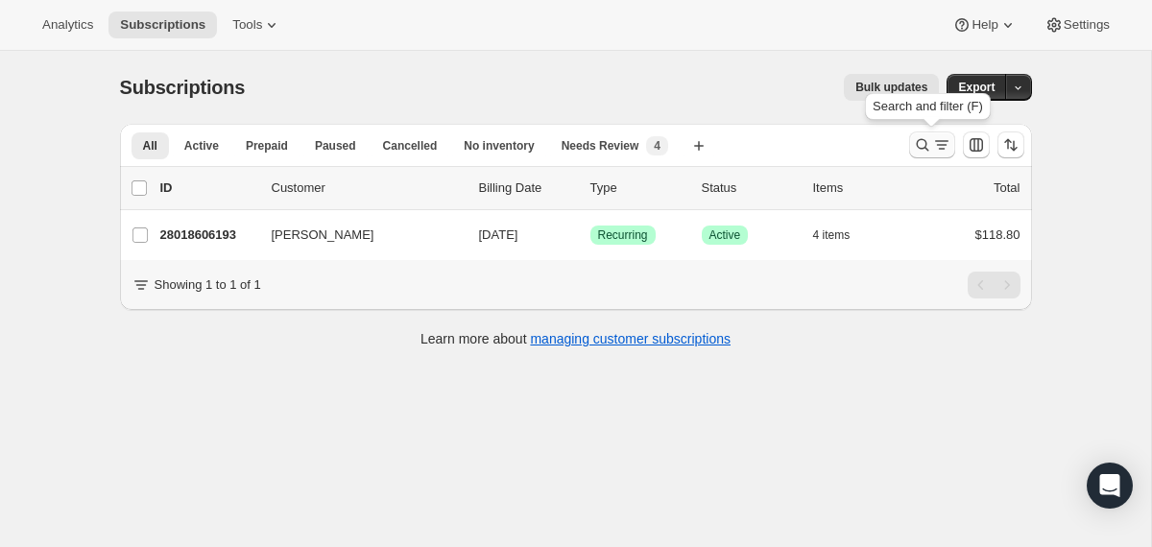
click at [920, 147] on icon "Search and filter results" at bounding box center [922, 144] width 19 height 19
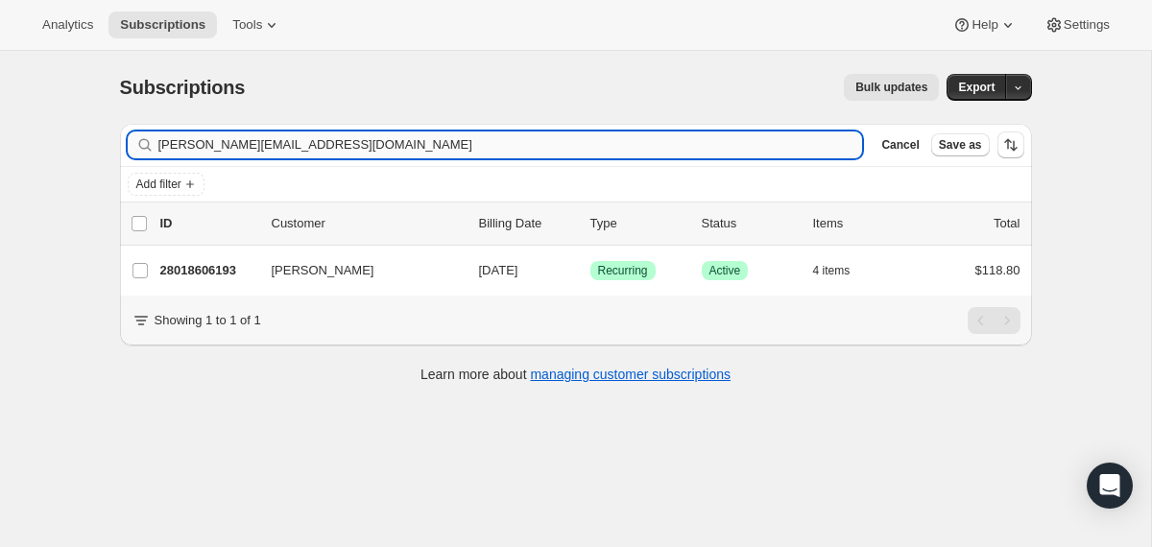
click at [683, 148] on input "[PERSON_NAME][EMAIL_ADDRESS][DOMAIN_NAME]" at bounding box center [510, 145] width 705 height 27
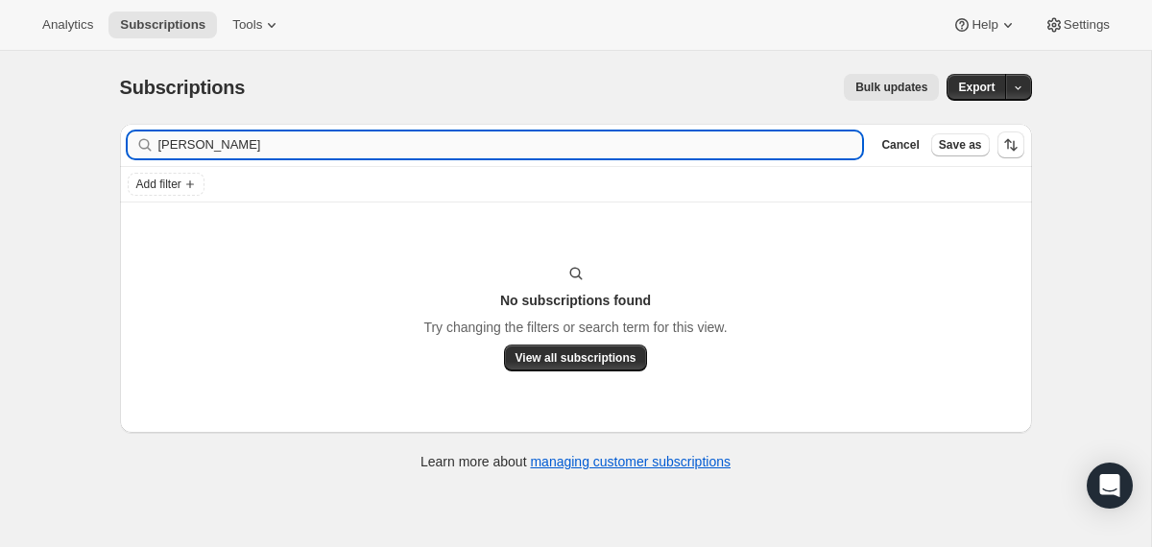
click at [165, 143] on input "[PERSON_NAME]" at bounding box center [510, 145] width 705 height 27
type input "[PERSON_NAME]"
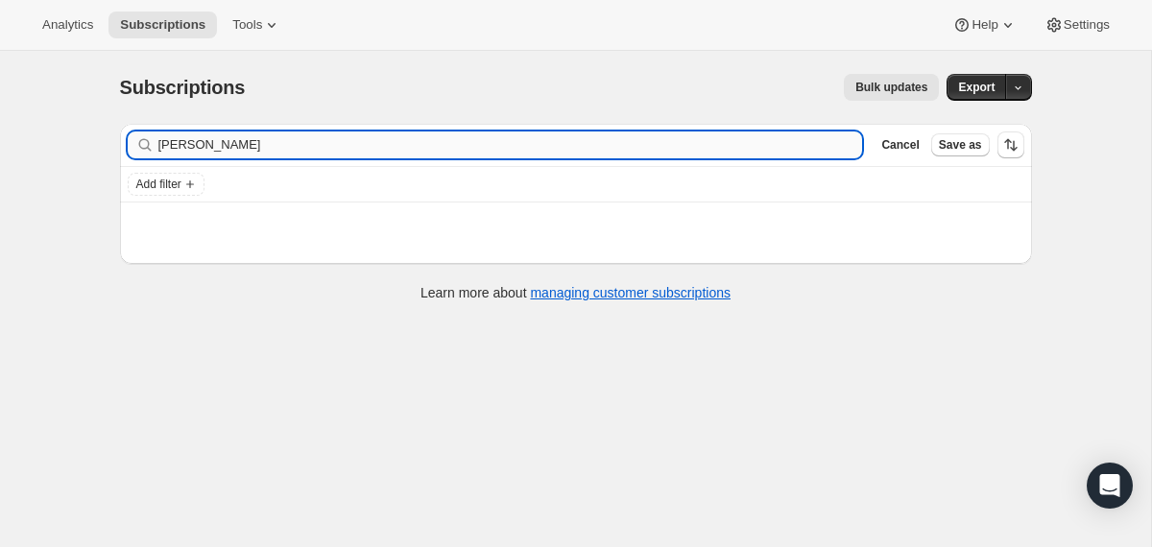
click at [183, 146] on input "[PERSON_NAME]" at bounding box center [510, 145] width 705 height 27
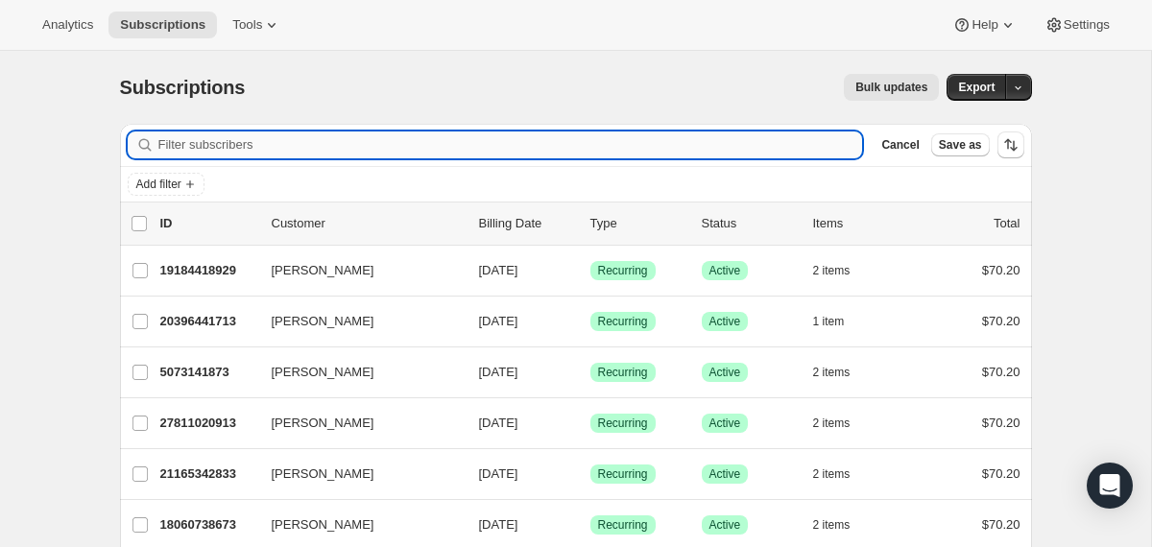
click at [187, 146] on input "Filter subscribers" at bounding box center [510, 145] width 705 height 27
type input "[PERSON_NAME]"
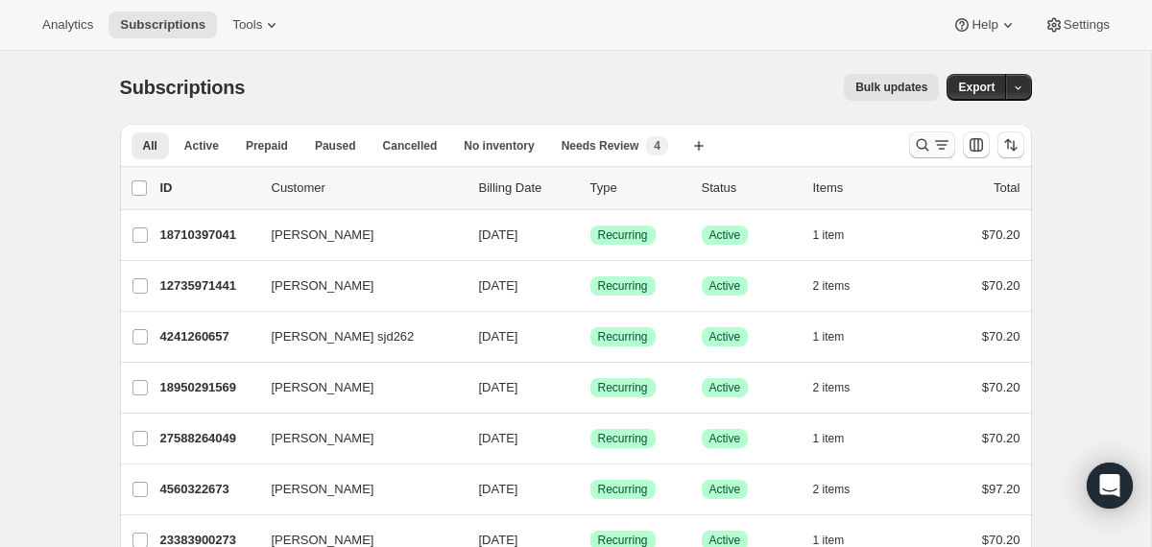
click at [921, 138] on icon "Search and filter results" at bounding box center [922, 144] width 19 height 19
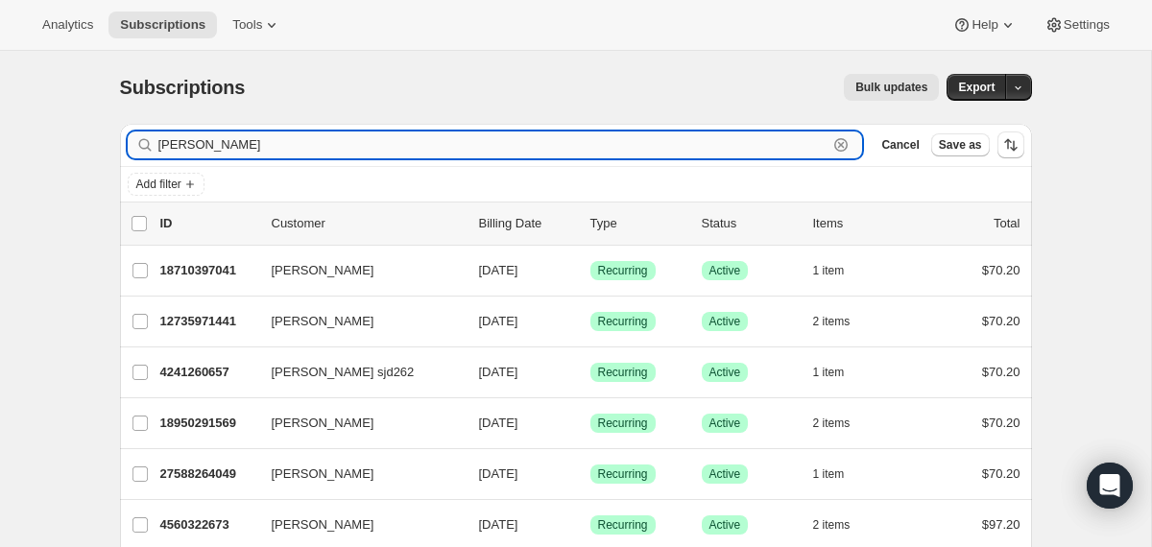
click at [647, 152] on input "[PERSON_NAME]" at bounding box center [493, 145] width 670 height 27
paste input "zufelt@me.com"
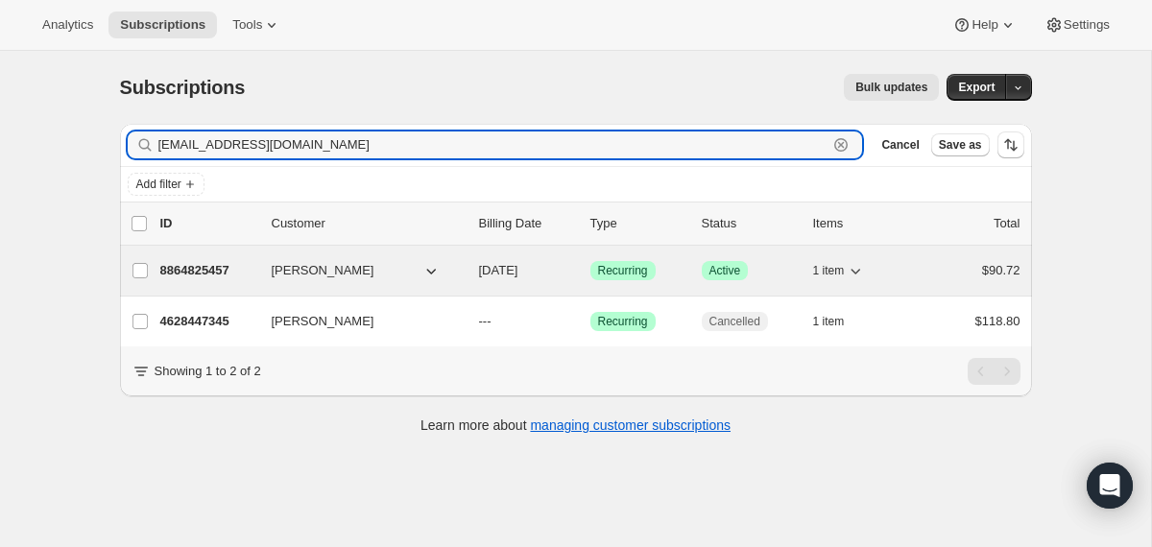
type input "szufelt@me.com"
click at [465, 271] on div "8864825457 Shawn Zufelt 09/09/2025 Success Recurring Success Active 1 item $90.…" at bounding box center [590, 270] width 860 height 27
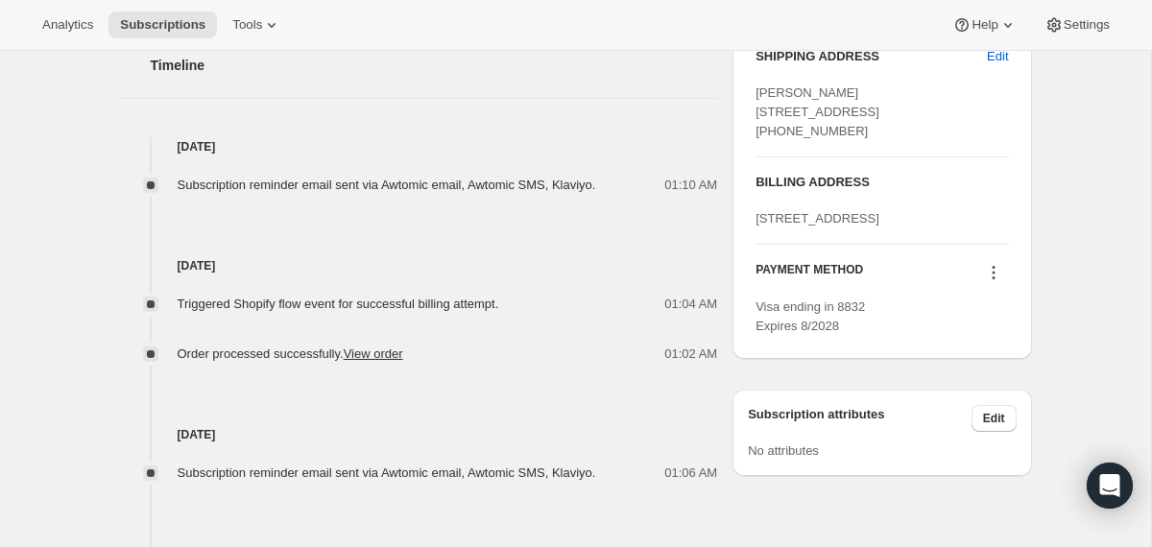
scroll to position [791, 0]
